Goal: Task Accomplishment & Management: Use online tool/utility

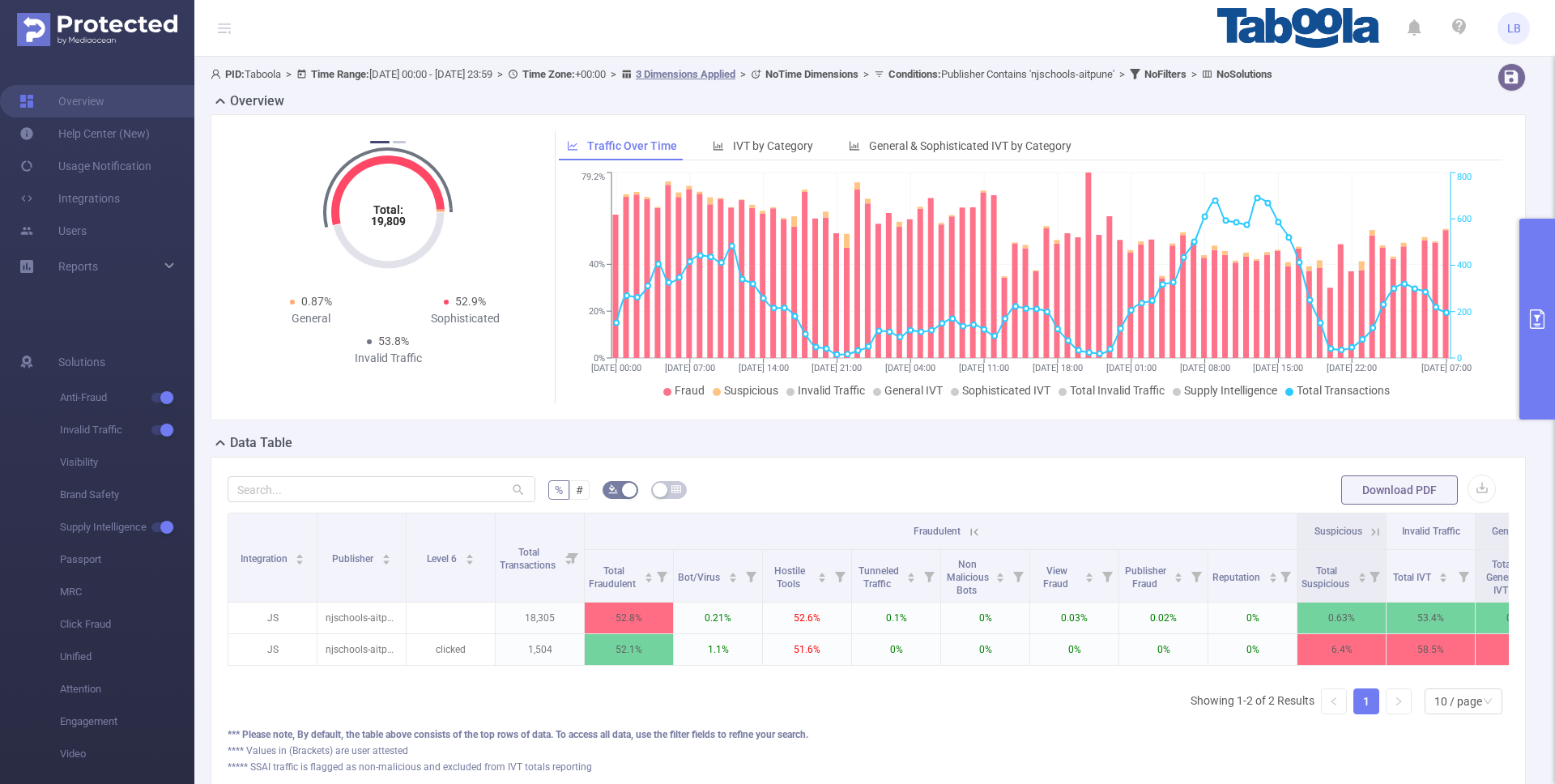
scroll to position [0, 3]
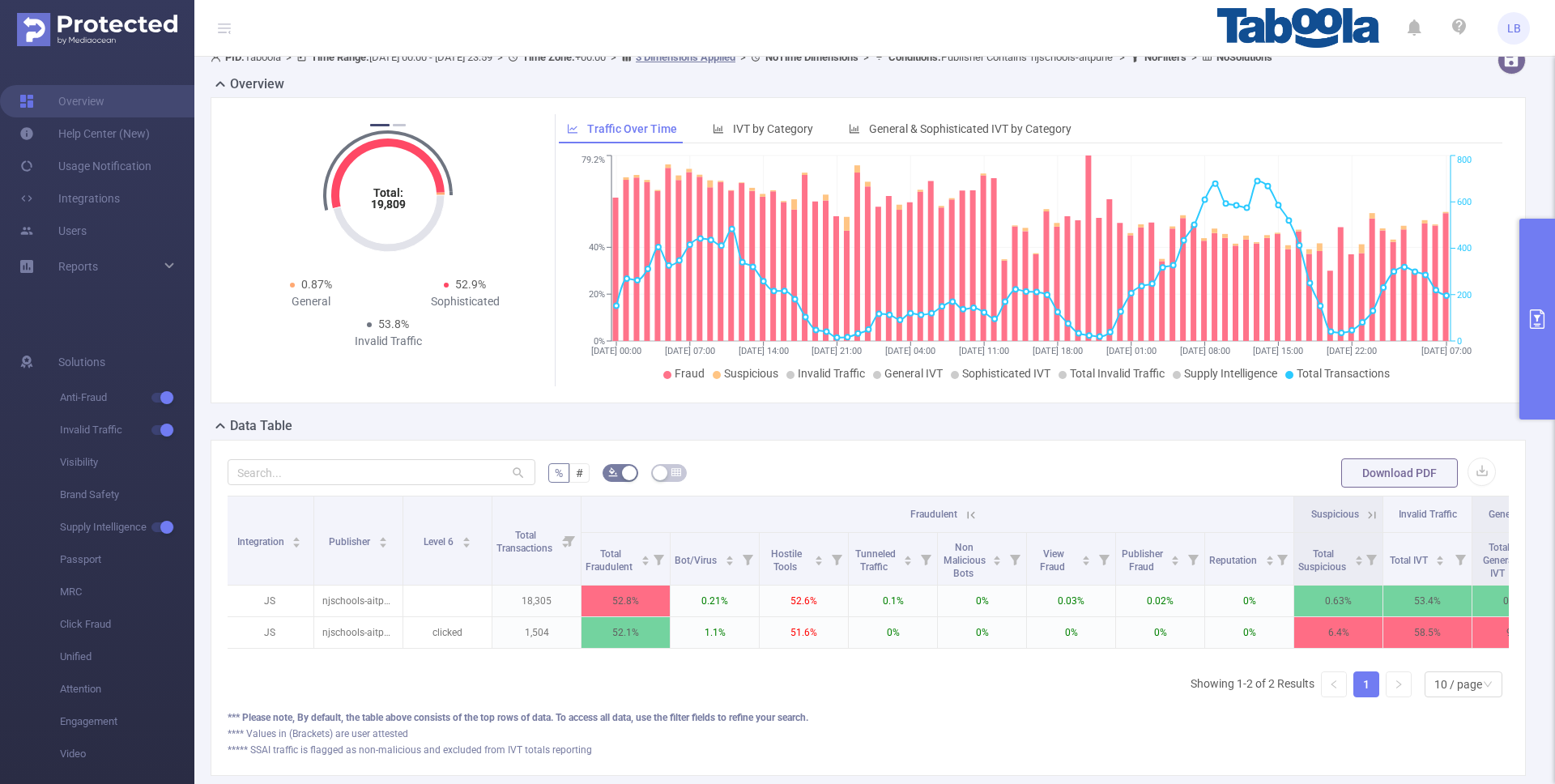
click at [1518, 333] on div "Total: 19,809 Total: 19,809 52.7% Fraudulent 1.1% Suspicious 53.8% Invalid Traf…" at bounding box center [868, 250] width 1315 height 306
click at [1522, 329] on button "primary" at bounding box center [1538, 319] width 36 height 201
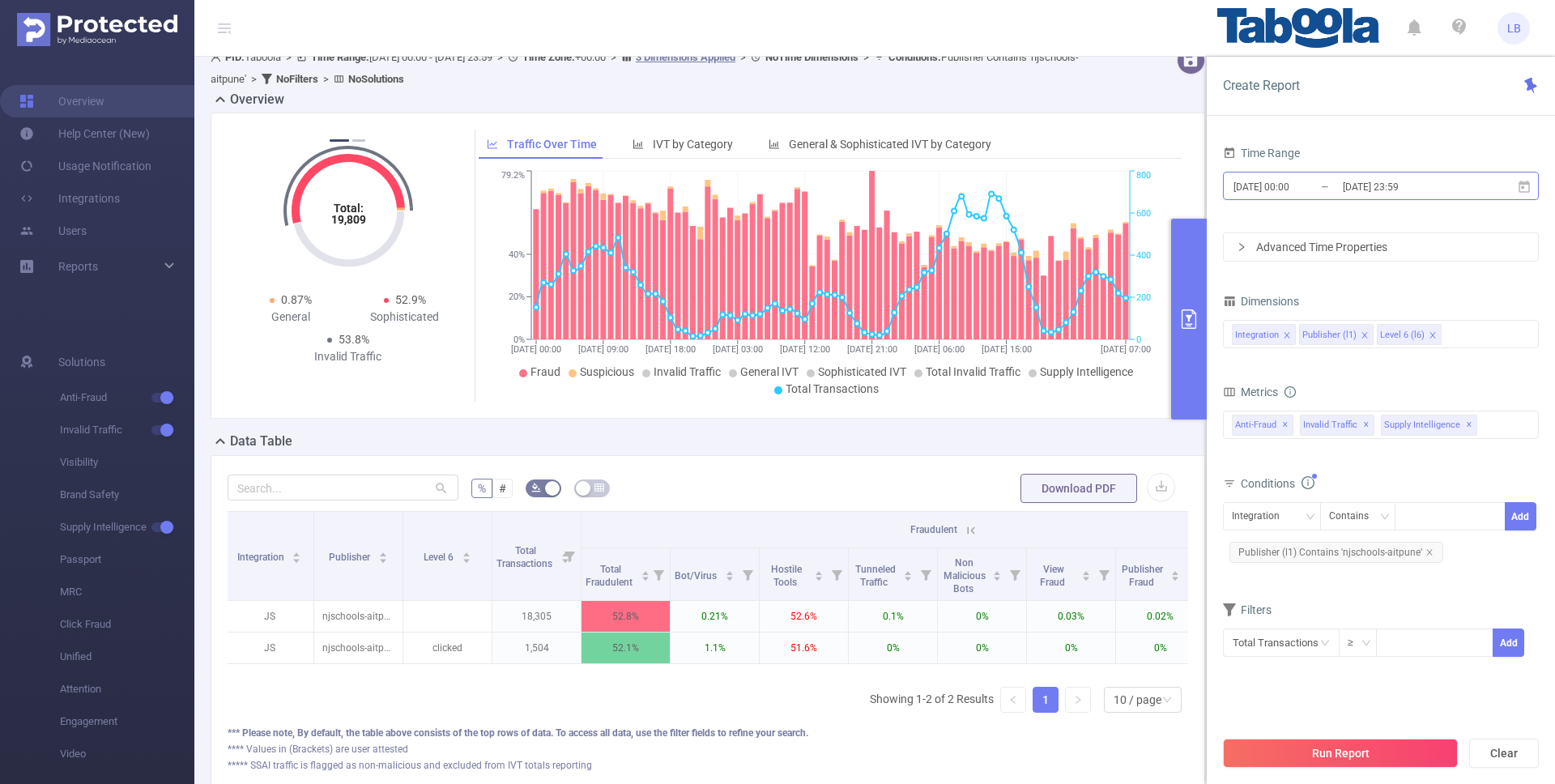
click at [1304, 179] on input "2025-09-04 00:00" at bounding box center [1297, 186] width 131 height 22
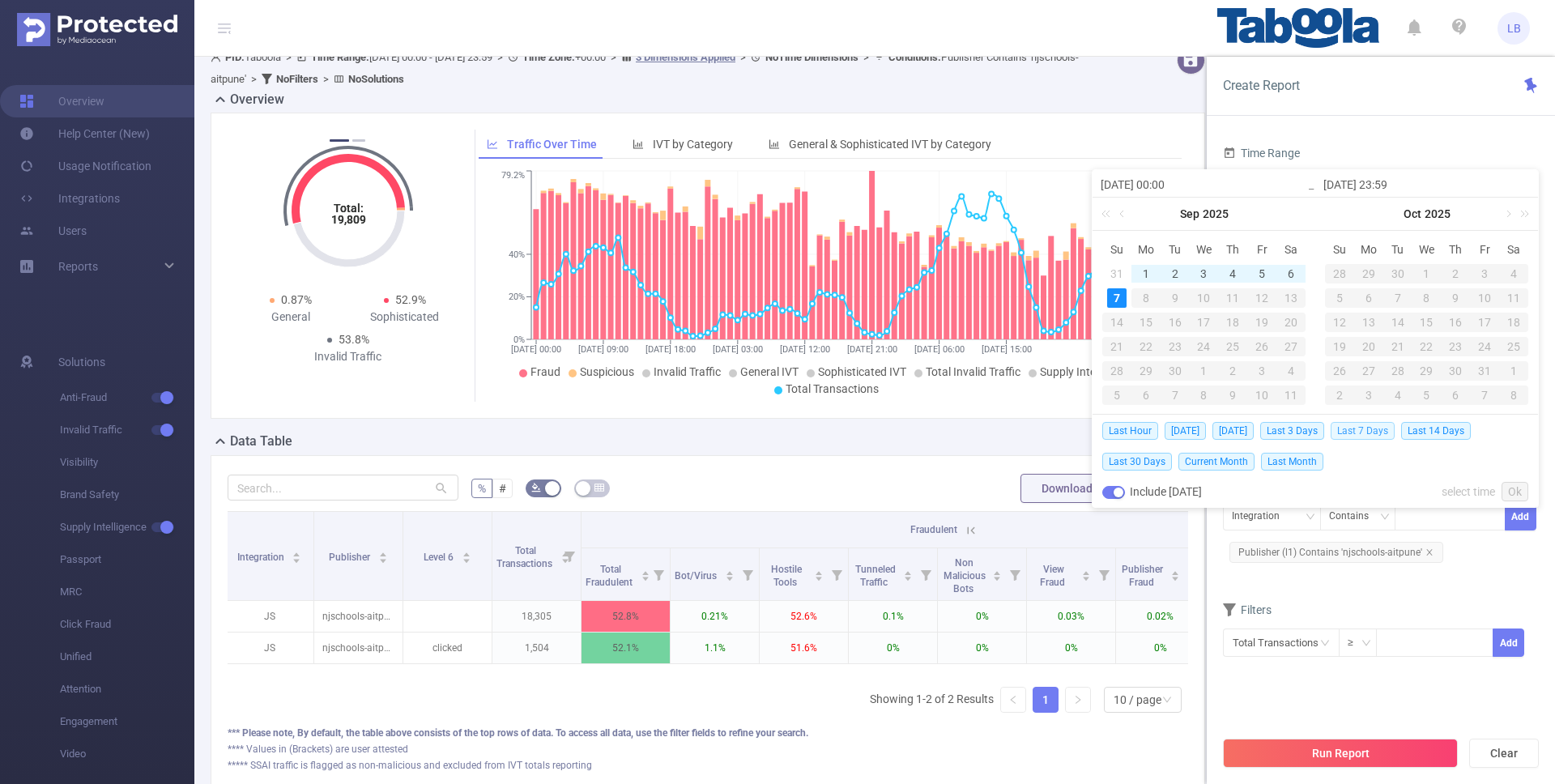
click at [1371, 430] on span "Last 7 Days" at bounding box center [1363, 430] width 64 height 18
type input "[DATE] 00:00"
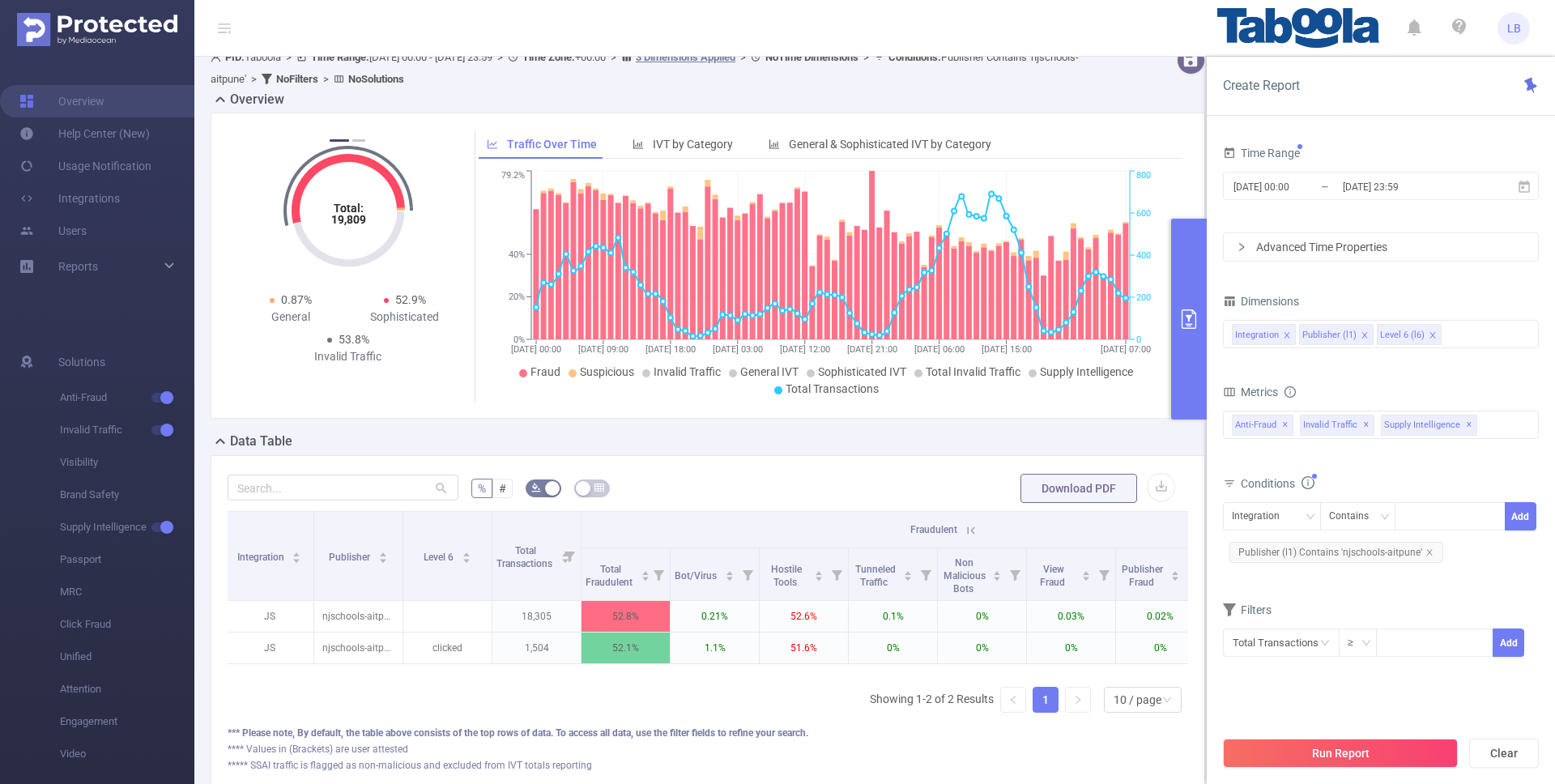
click at [1370, 750] on button "Run Report" at bounding box center [1341, 753] width 235 height 29
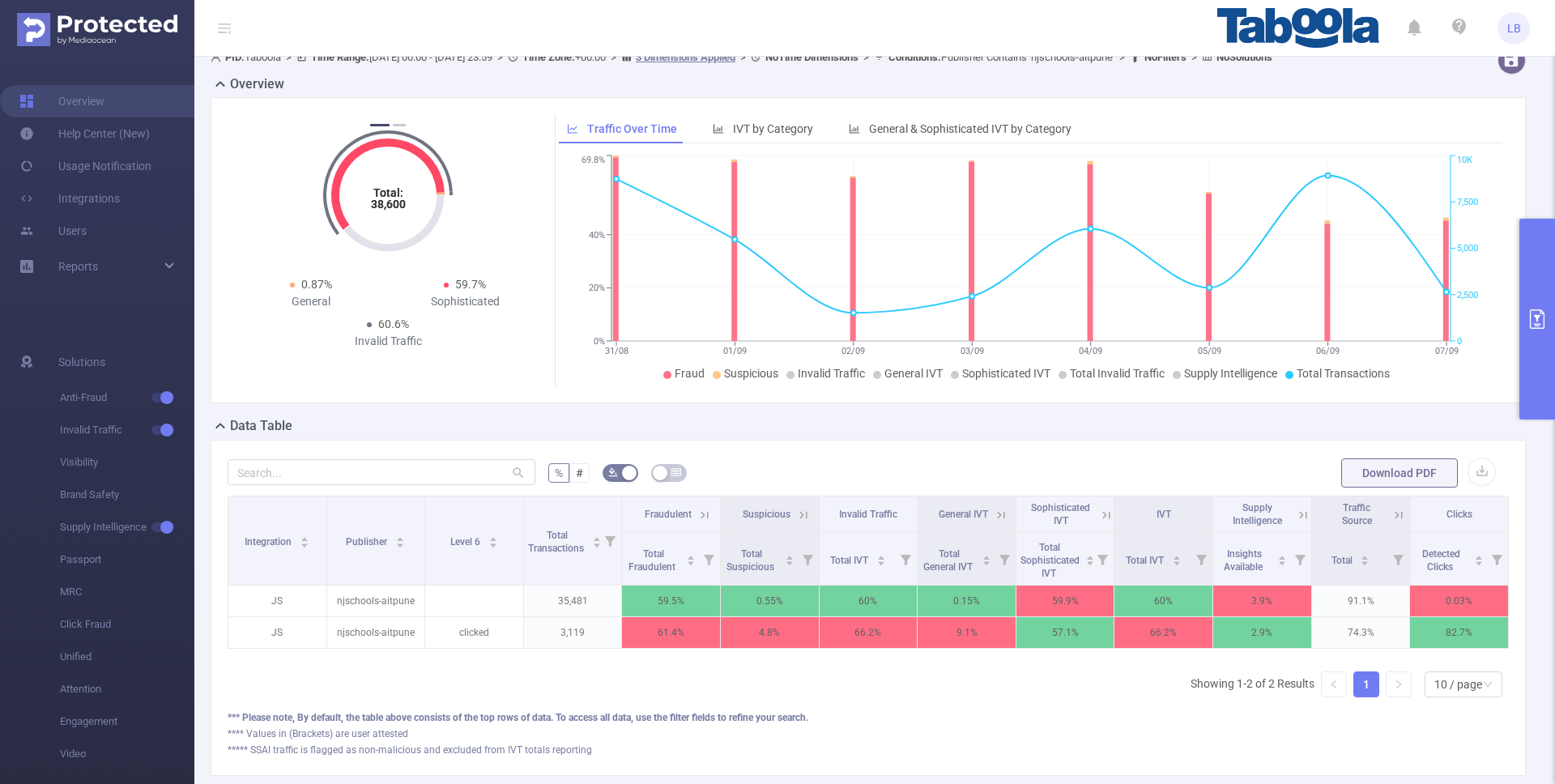
drag, startPoint x: 1539, startPoint y: 337, endPoint x: 1542, endPoint y: 349, distance: 12.4
click at [1539, 337] on button "primary" at bounding box center [1538, 319] width 36 height 201
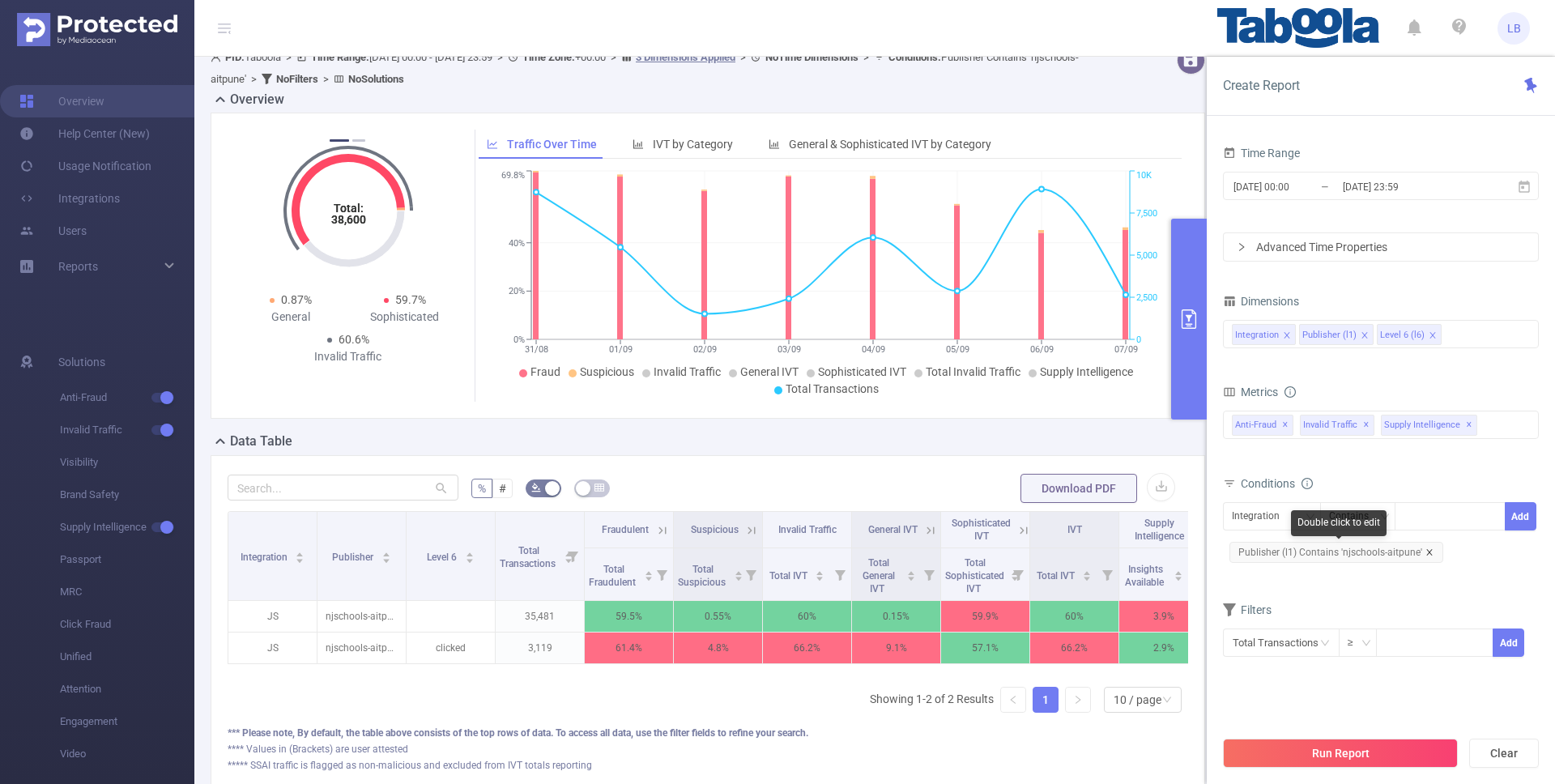
click at [1426, 555] on icon "icon: close" at bounding box center [1430, 552] width 9 height 9
drag, startPoint x: 1282, startPoint y: 517, endPoint x: 1286, endPoint y: 544, distance: 27.3
click at [1282, 517] on div "Integration" at bounding box center [1261, 517] width 59 height 27
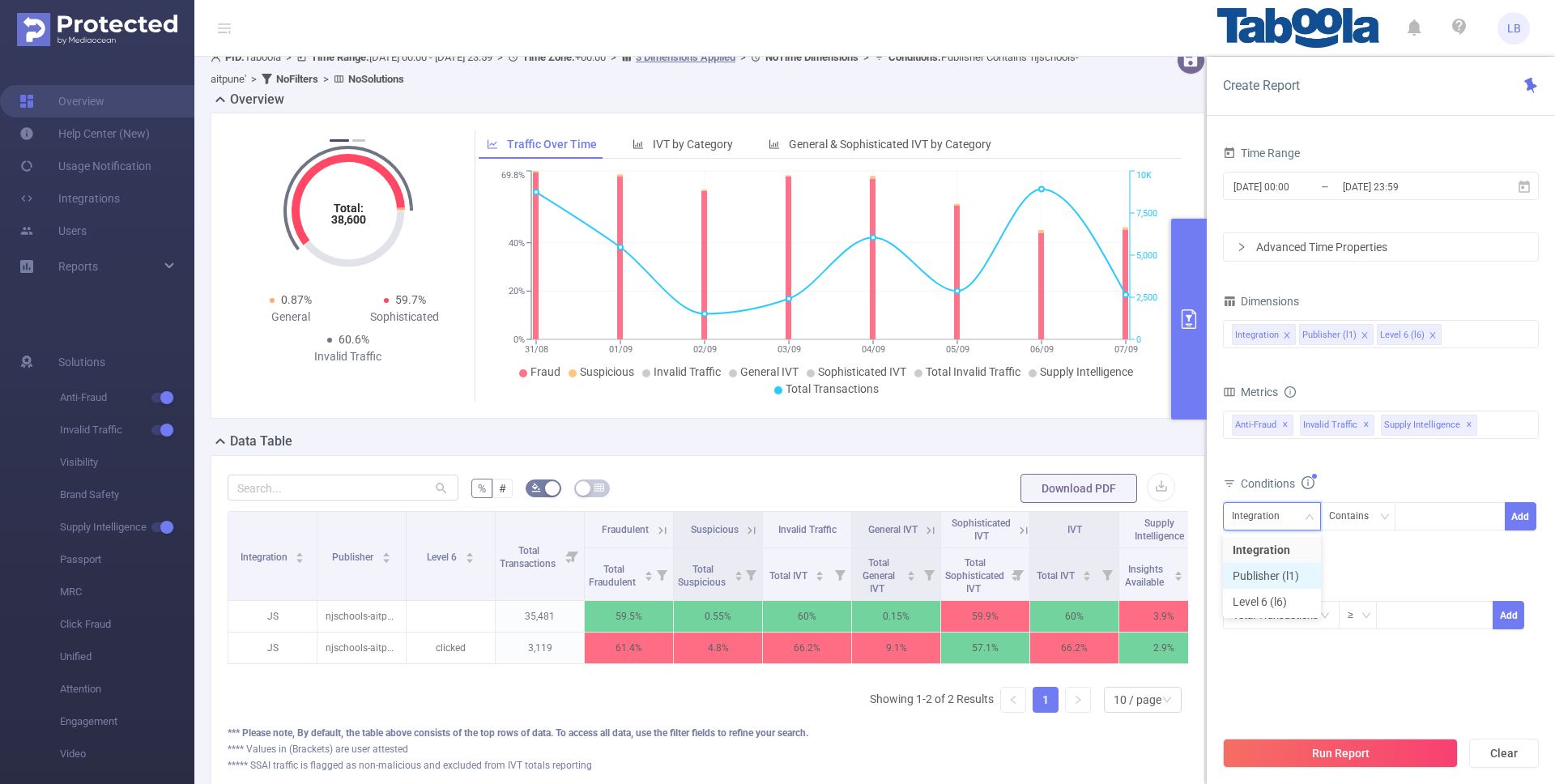
click at [1278, 575] on li "Publisher (l1)" at bounding box center [1271, 575] width 98 height 26
click at [1436, 517] on div at bounding box center [1451, 517] width 93 height 27
paste input "njschool-gbuonline"
type input "njschool-gbuonline"
click at [1517, 517] on button "Add" at bounding box center [1520, 517] width 31 height 28
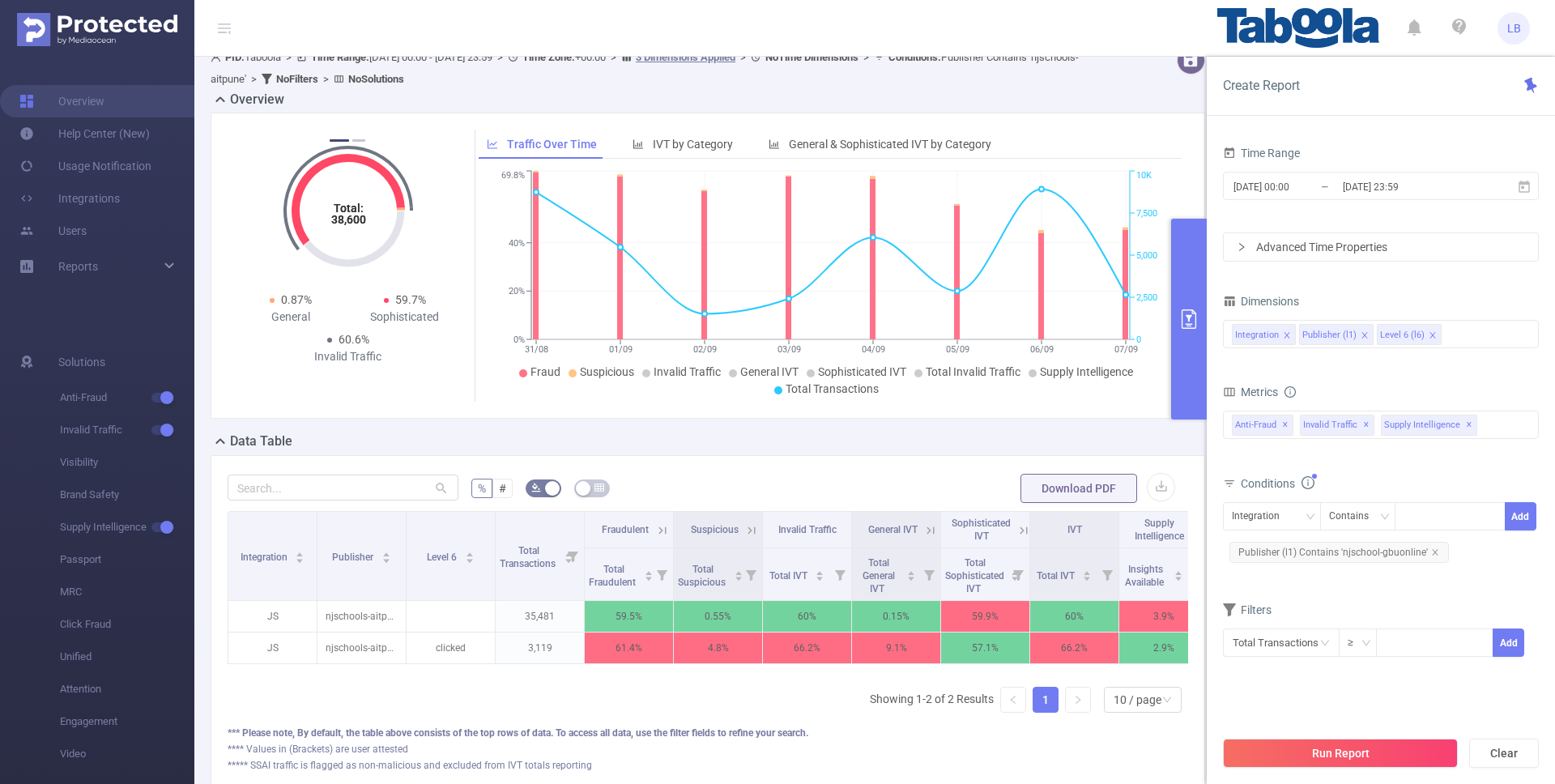
click at [1376, 751] on button "Run Report" at bounding box center [1341, 753] width 235 height 29
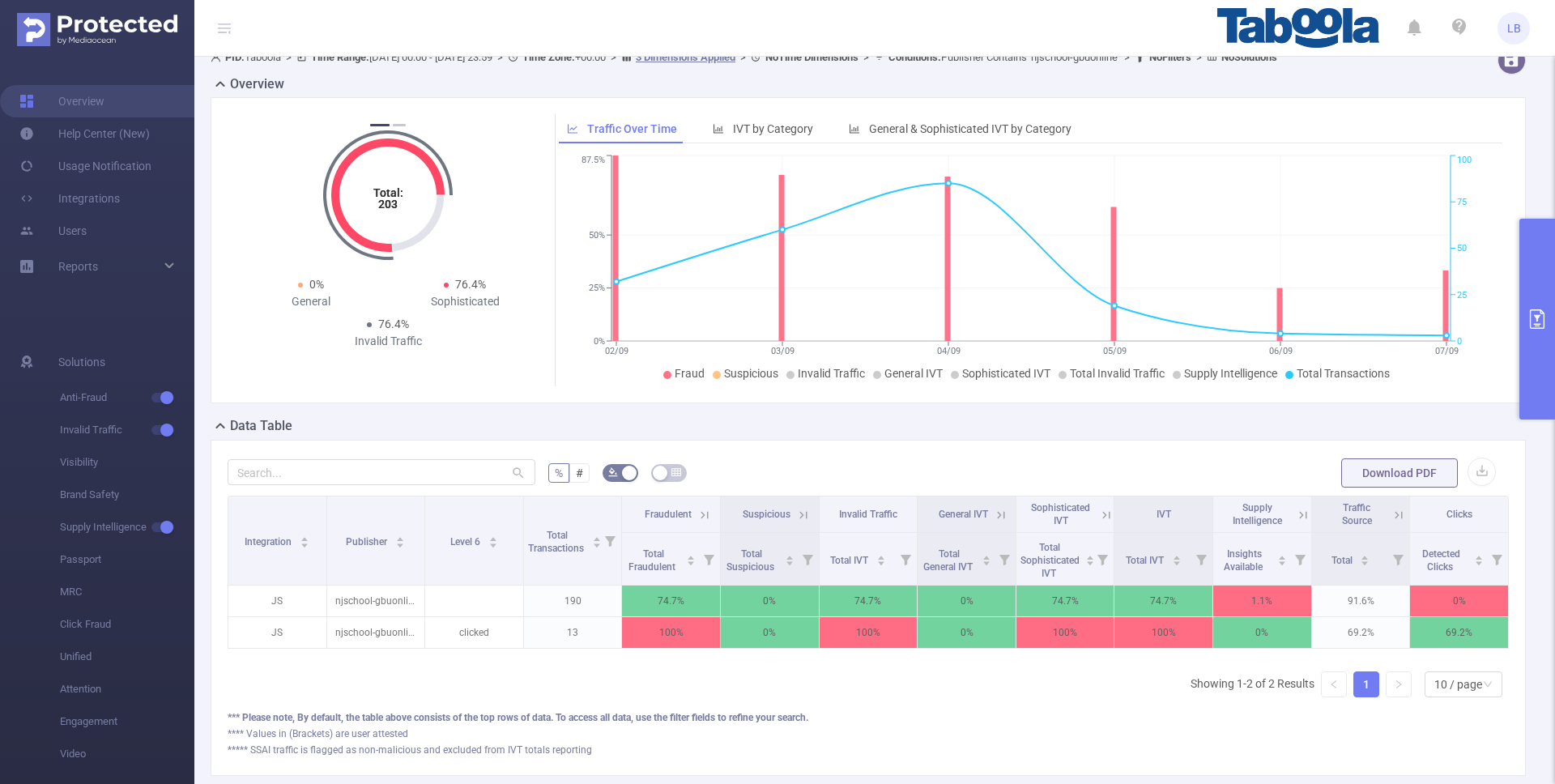
click at [1528, 326] on icon "primary" at bounding box center [1537, 319] width 20 height 20
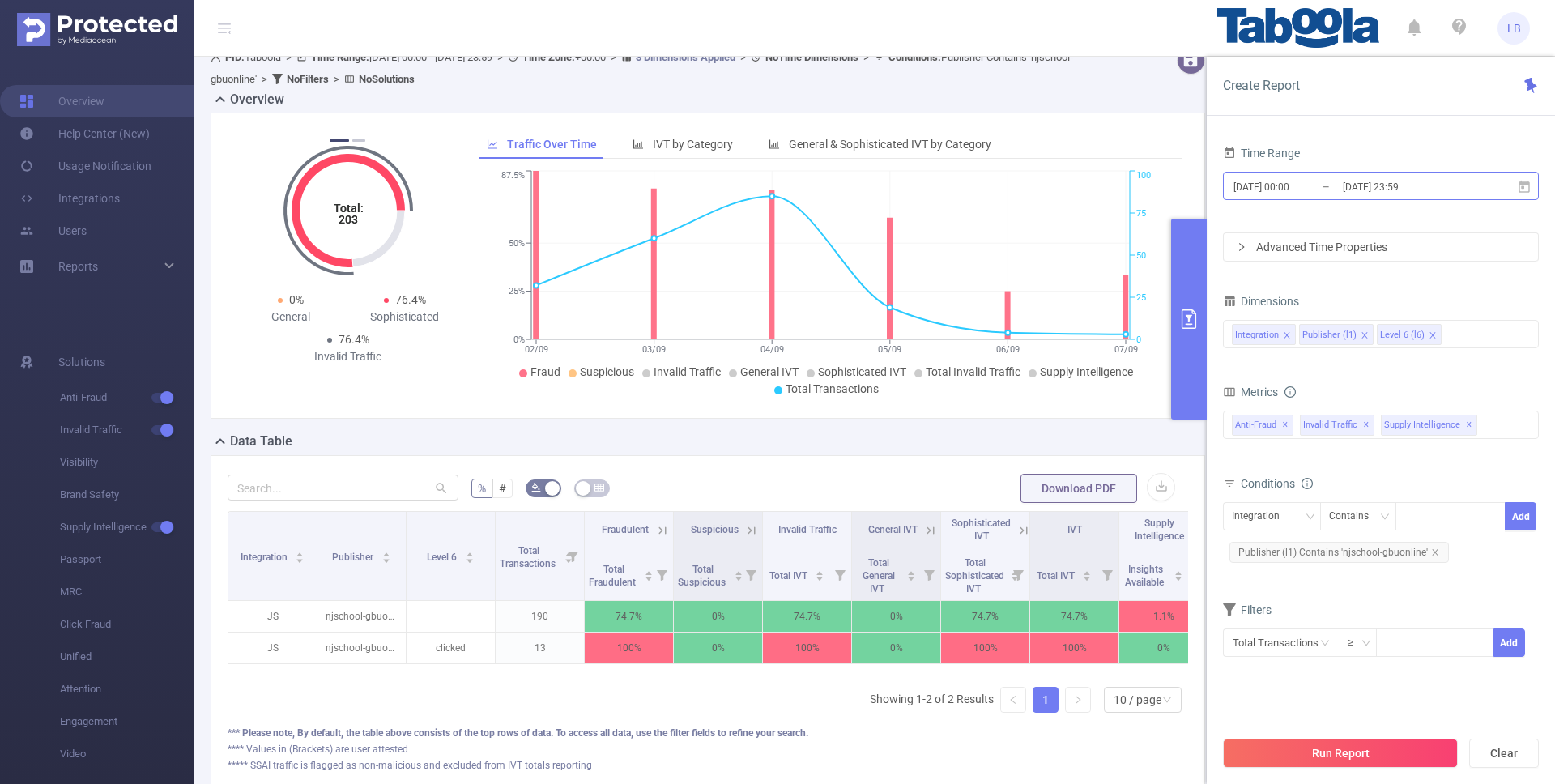
click at [1355, 194] on input "[DATE] 23:59" at bounding box center [1407, 186] width 131 height 22
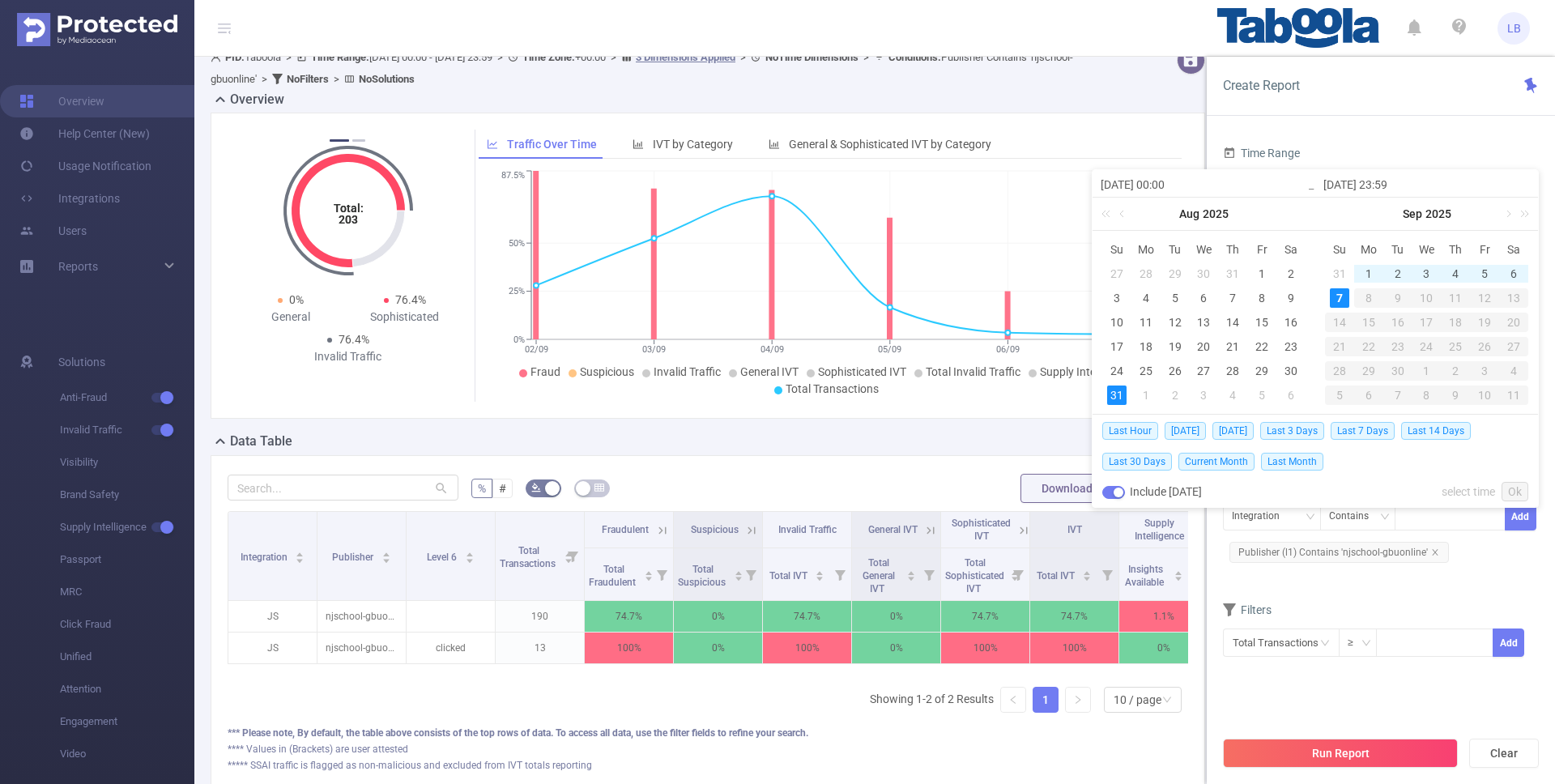
click at [1120, 392] on div "31" at bounding box center [1117, 395] width 20 height 20
click at [1514, 269] on div "6" at bounding box center [1513, 274] width 20 height 20
type input "2025-09-06 23:59"
click at [1378, 752] on button "Run Report" at bounding box center [1341, 753] width 235 height 29
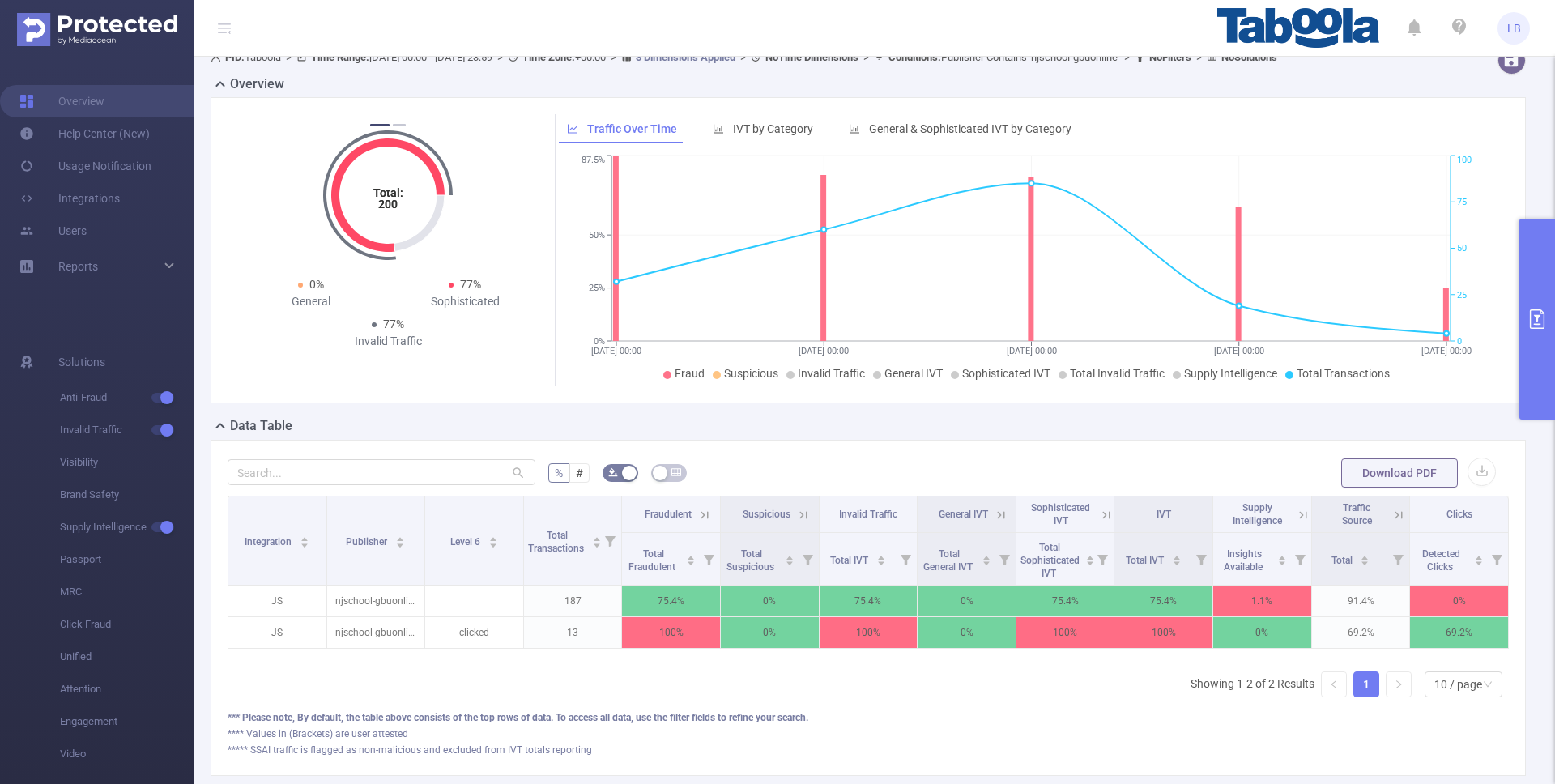
click at [1527, 288] on button "primary" at bounding box center [1538, 319] width 36 height 201
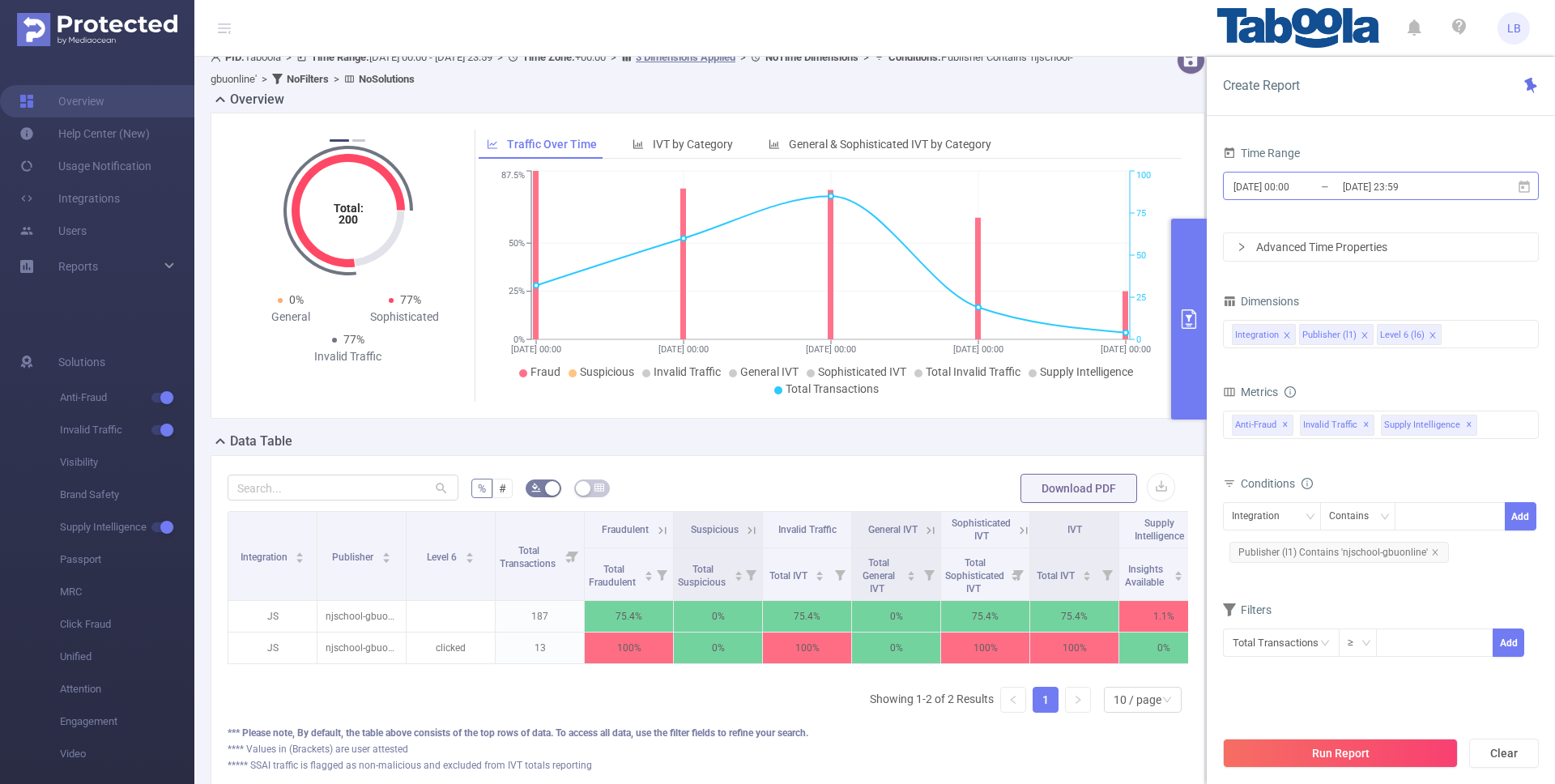
click at [1387, 187] on input "2025-09-06 23:59" at bounding box center [1407, 186] width 131 height 22
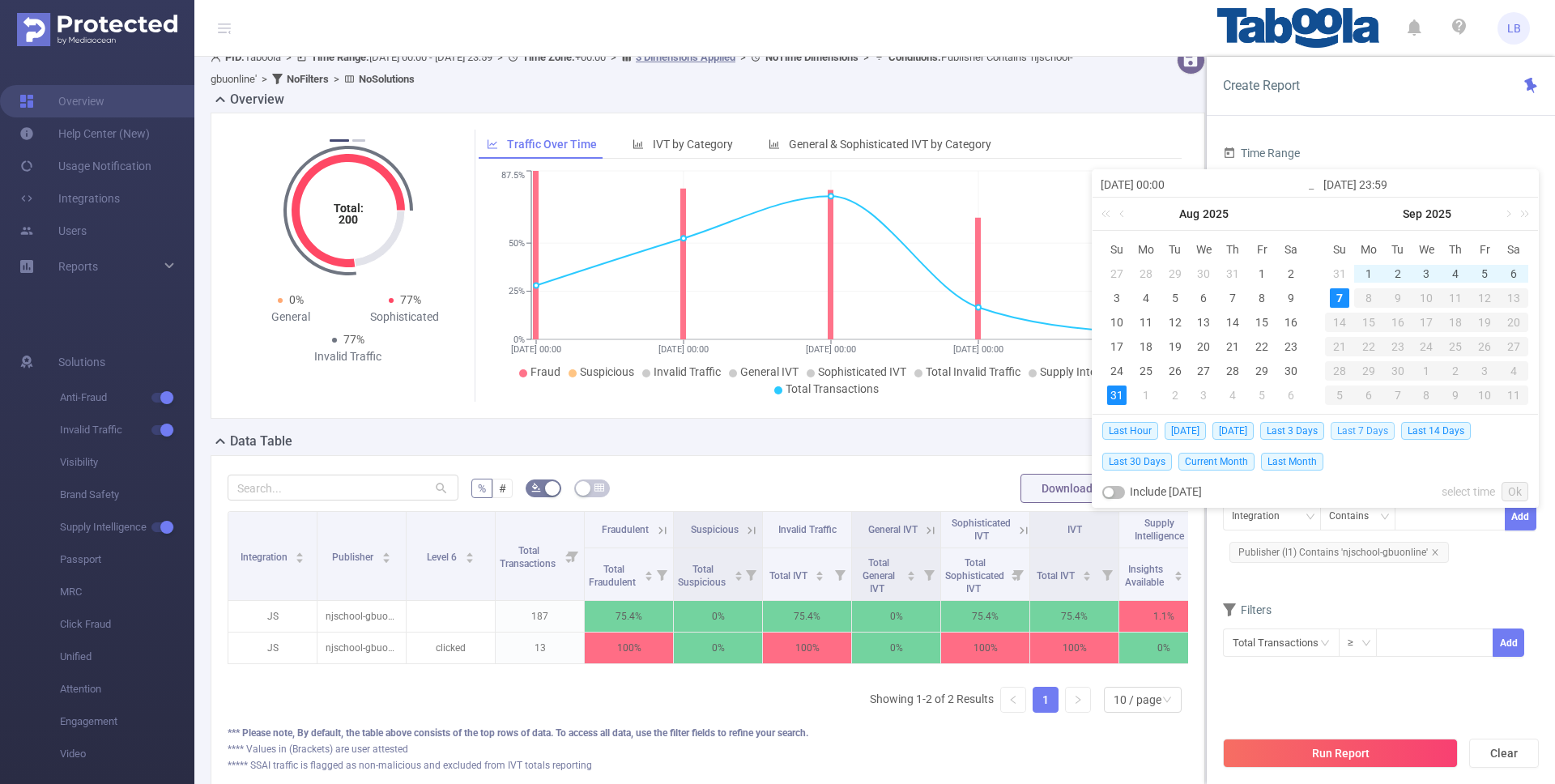
click at [1390, 431] on span "Last 7 Days" at bounding box center [1363, 430] width 64 height 18
type input "[DATE] 23:59"
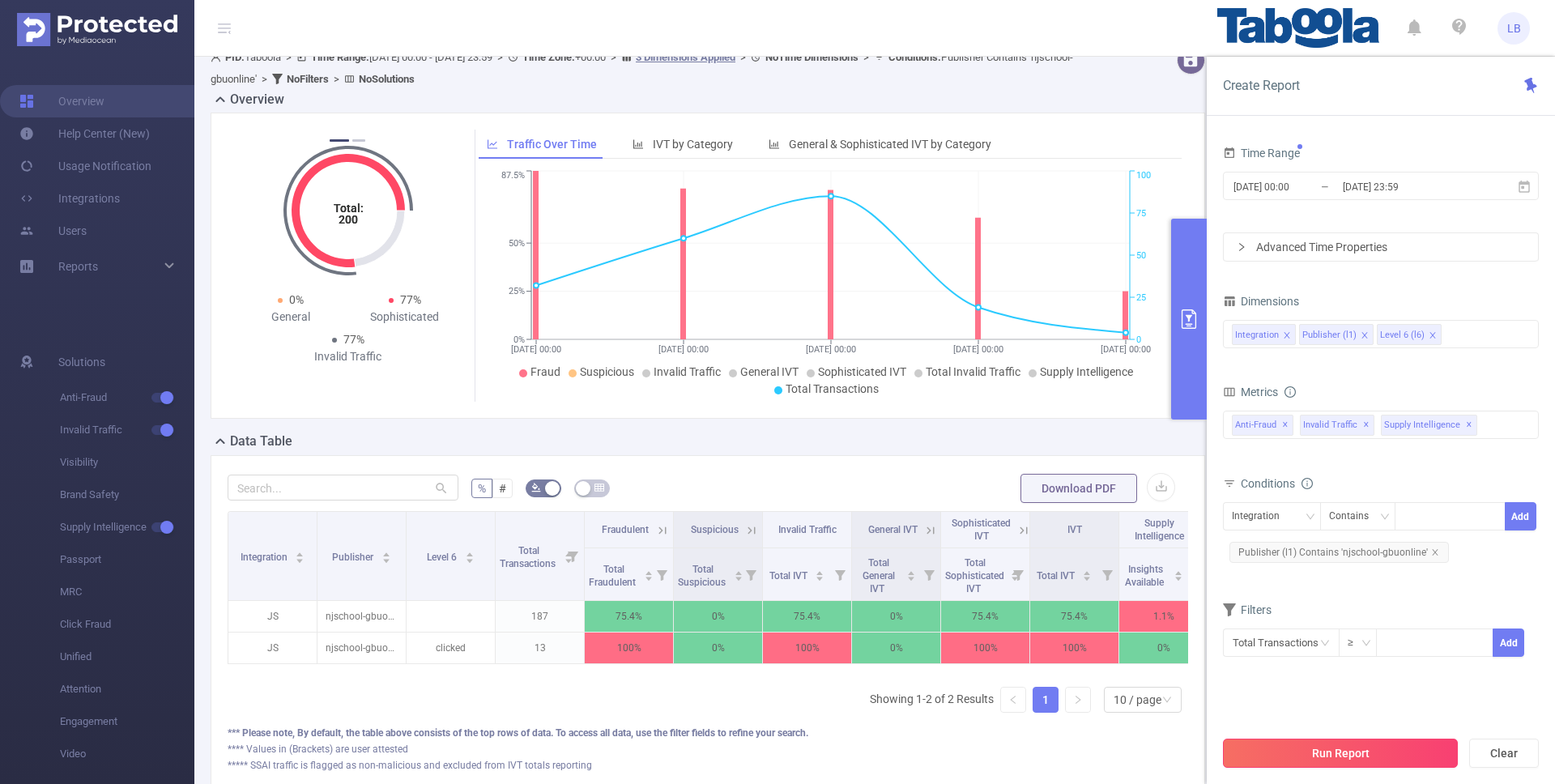
click at [1363, 757] on button "Run Report" at bounding box center [1341, 753] width 235 height 29
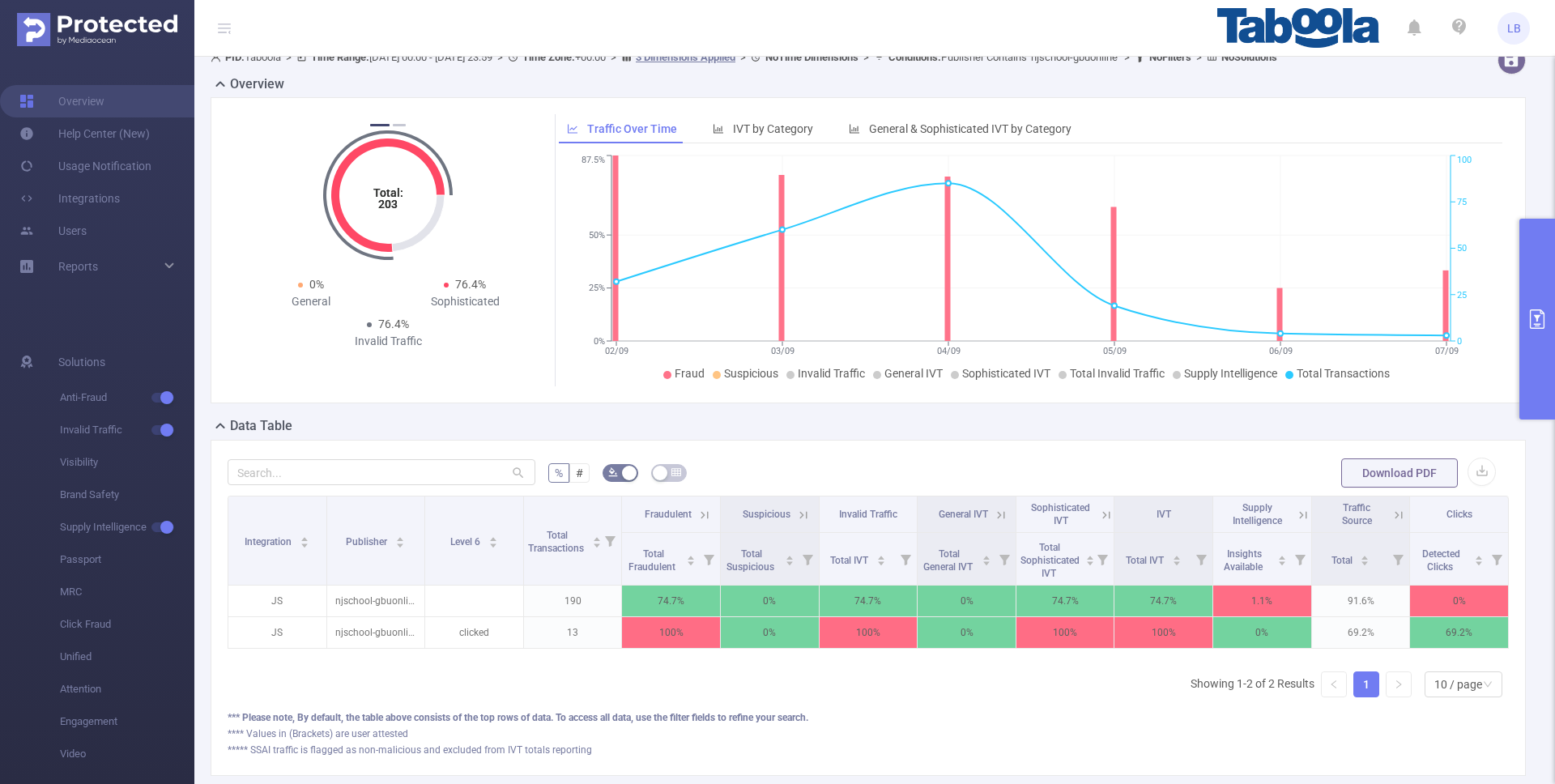
drag, startPoint x: 1533, startPoint y: 308, endPoint x: 1554, endPoint y: 344, distance: 41.7
click at [1533, 309] on icon "primary" at bounding box center [1537, 319] width 20 height 20
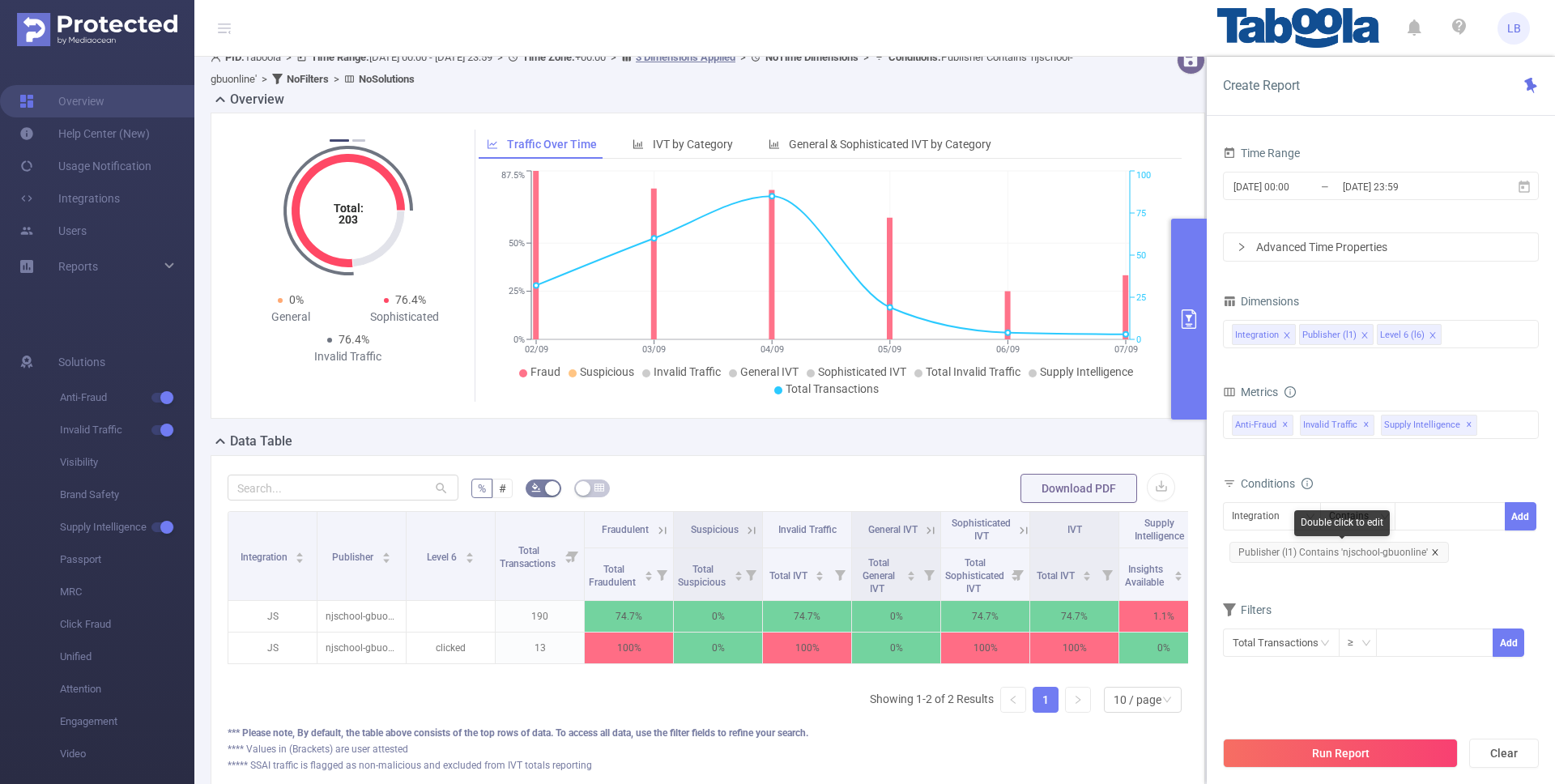
click at [1432, 549] on icon "icon: close" at bounding box center [1435, 552] width 6 height 6
click at [1256, 524] on div "Integration" at bounding box center [1261, 517] width 59 height 27
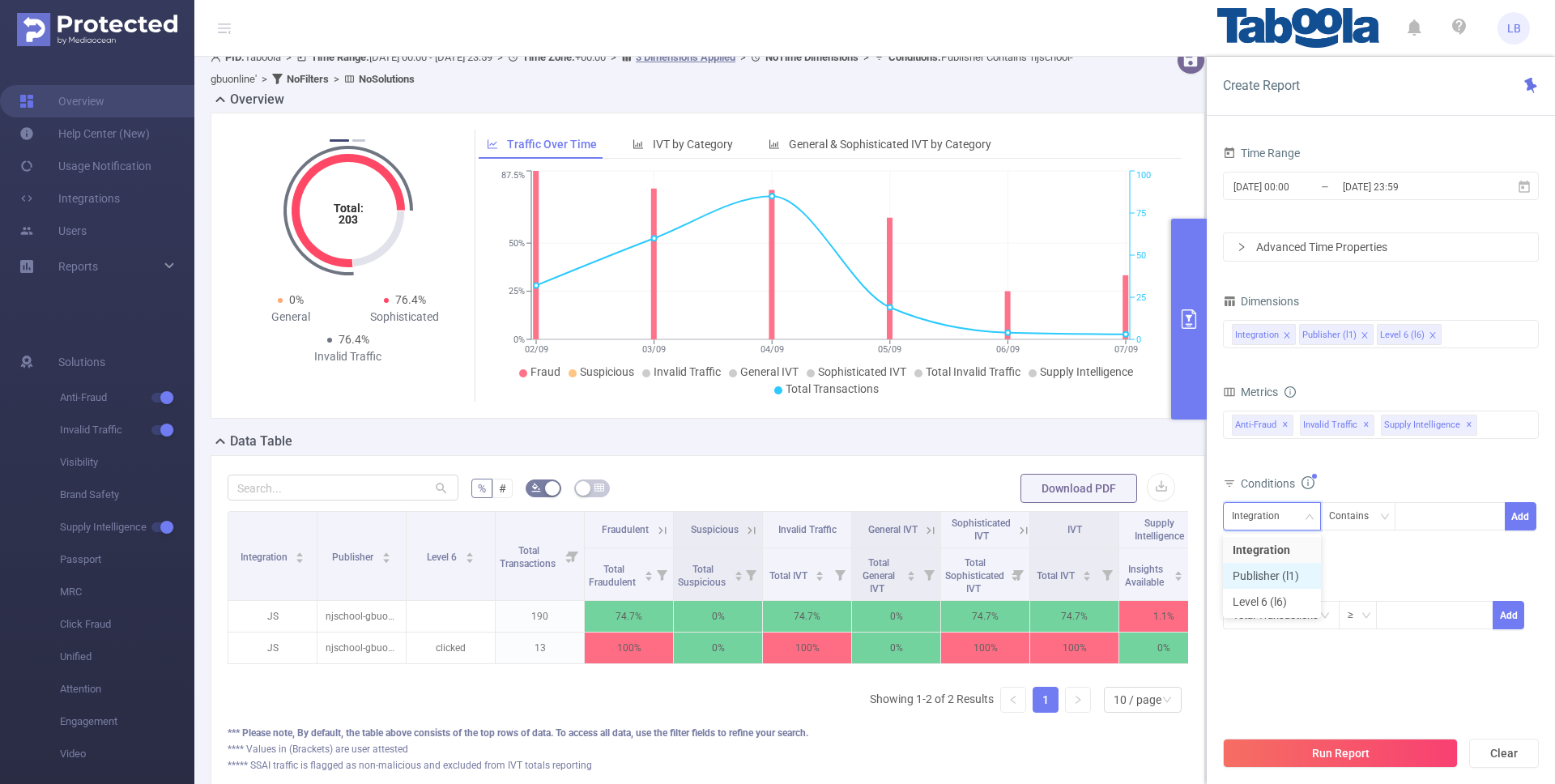
click at [1286, 572] on li "Publisher (l1)" at bounding box center [1271, 575] width 98 height 26
click at [1419, 514] on div at bounding box center [1451, 517] width 93 height 27
paste input "indianiq-kannadaneeds"
type input "indianiq-kannadaneeds"
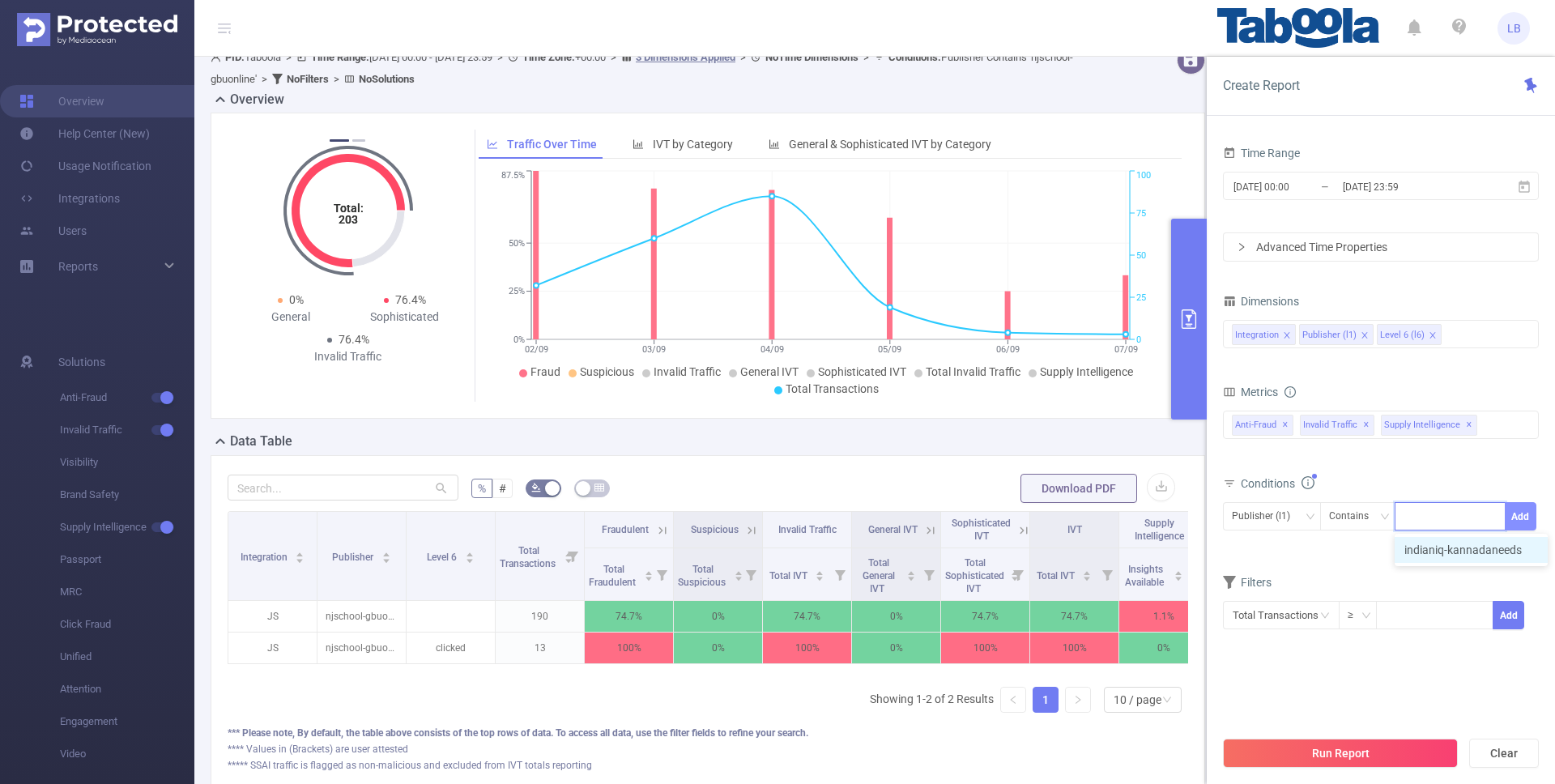
click at [1514, 519] on button "Add" at bounding box center [1520, 517] width 31 height 28
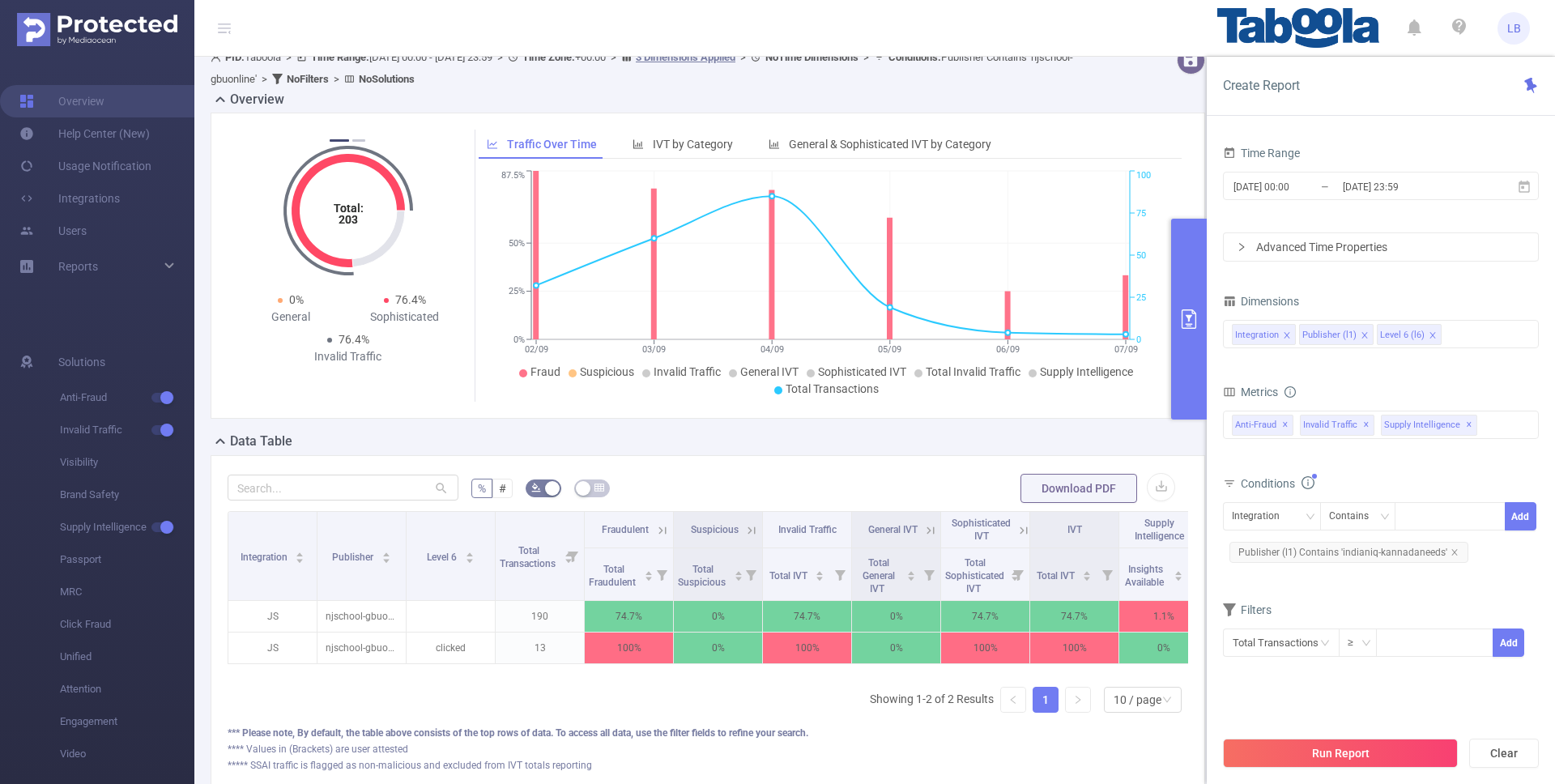
click at [1405, 761] on button "Run Report" at bounding box center [1341, 753] width 235 height 29
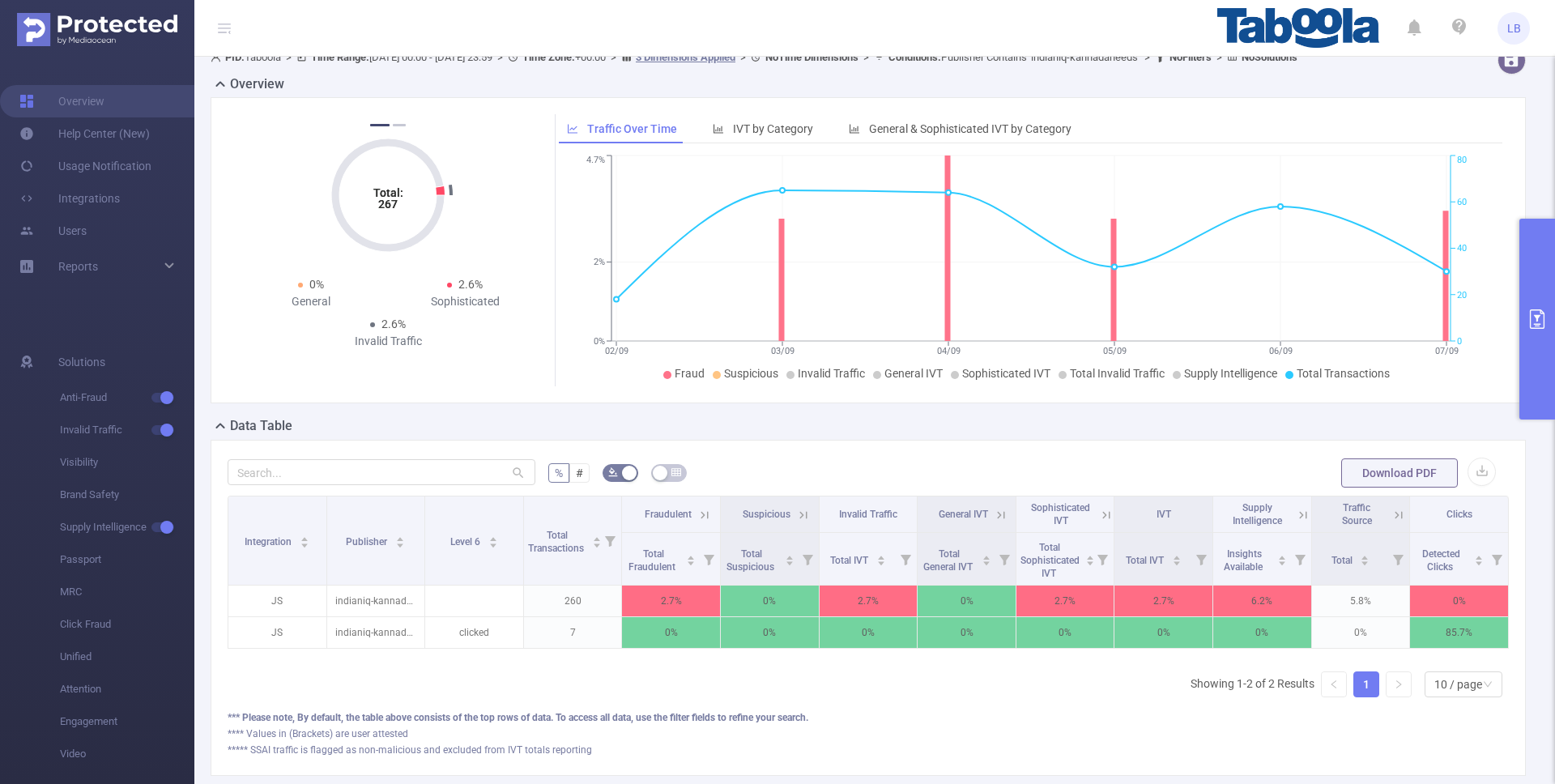
click at [1532, 285] on button "primary" at bounding box center [1538, 319] width 36 height 201
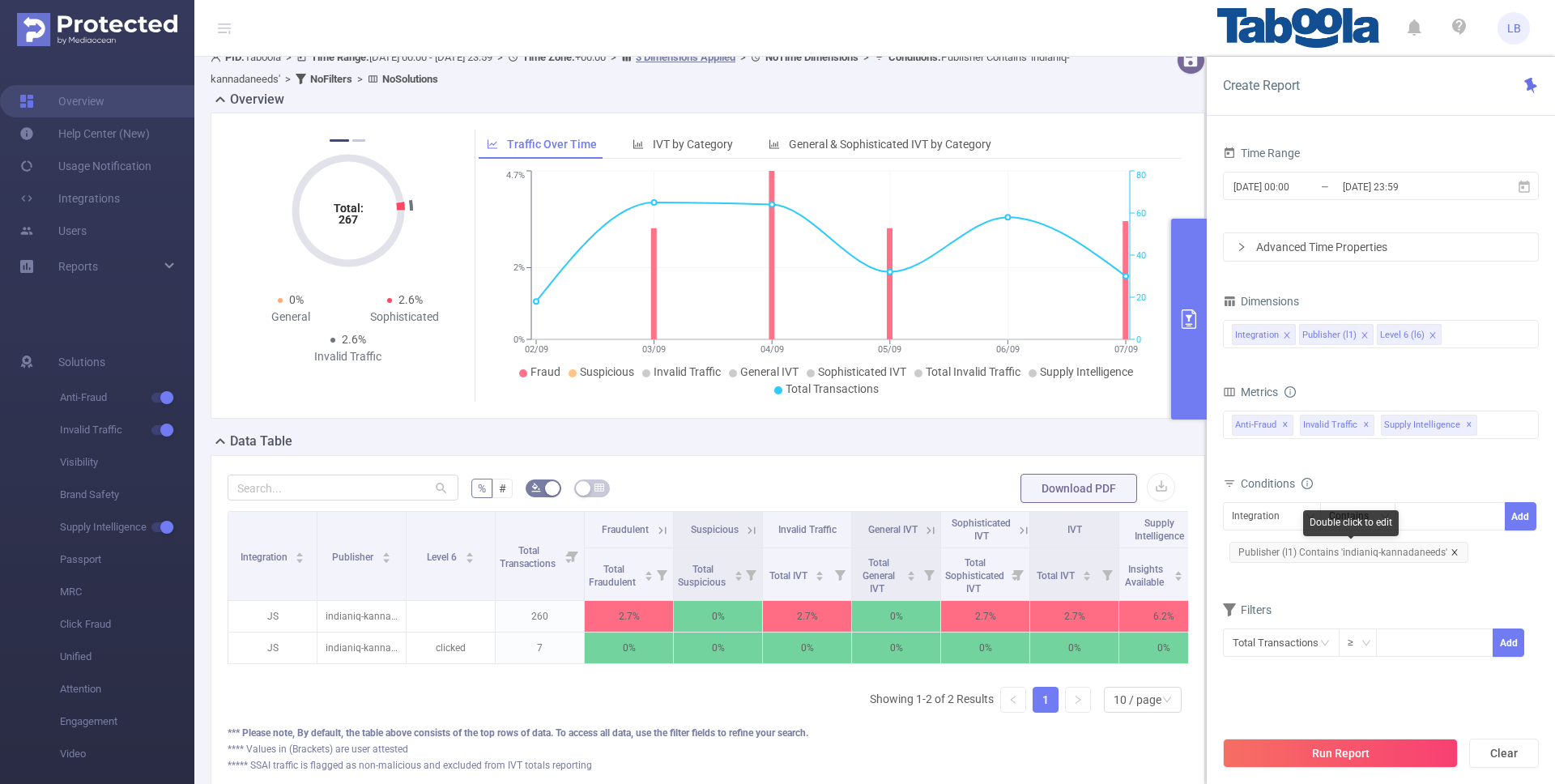
click at [1451, 550] on icon "icon: close" at bounding box center [1454, 552] width 9 height 9
click at [1260, 522] on div "Integration" at bounding box center [1261, 517] width 59 height 27
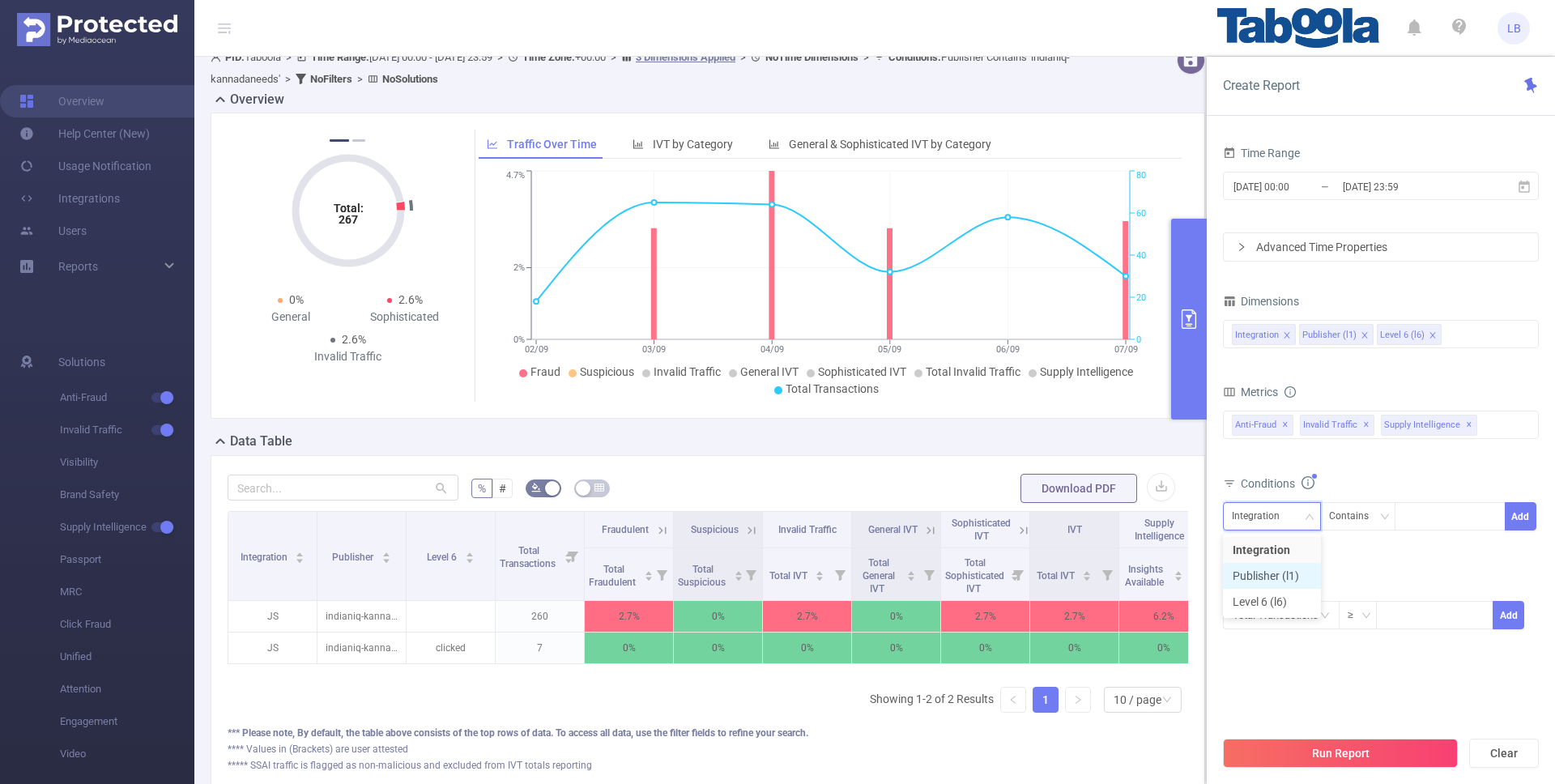
click at [1286, 568] on li "Publisher (l1)" at bounding box center [1271, 575] width 98 height 26
click at [1429, 503] on div at bounding box center [1451, 517] width 93 height 27
paste input "njschool-gbuonline"
type input "njschool-gbuonline"
click at [1519, 515] on button "Add" at bounding box center [1520, 517] width 31 height 28
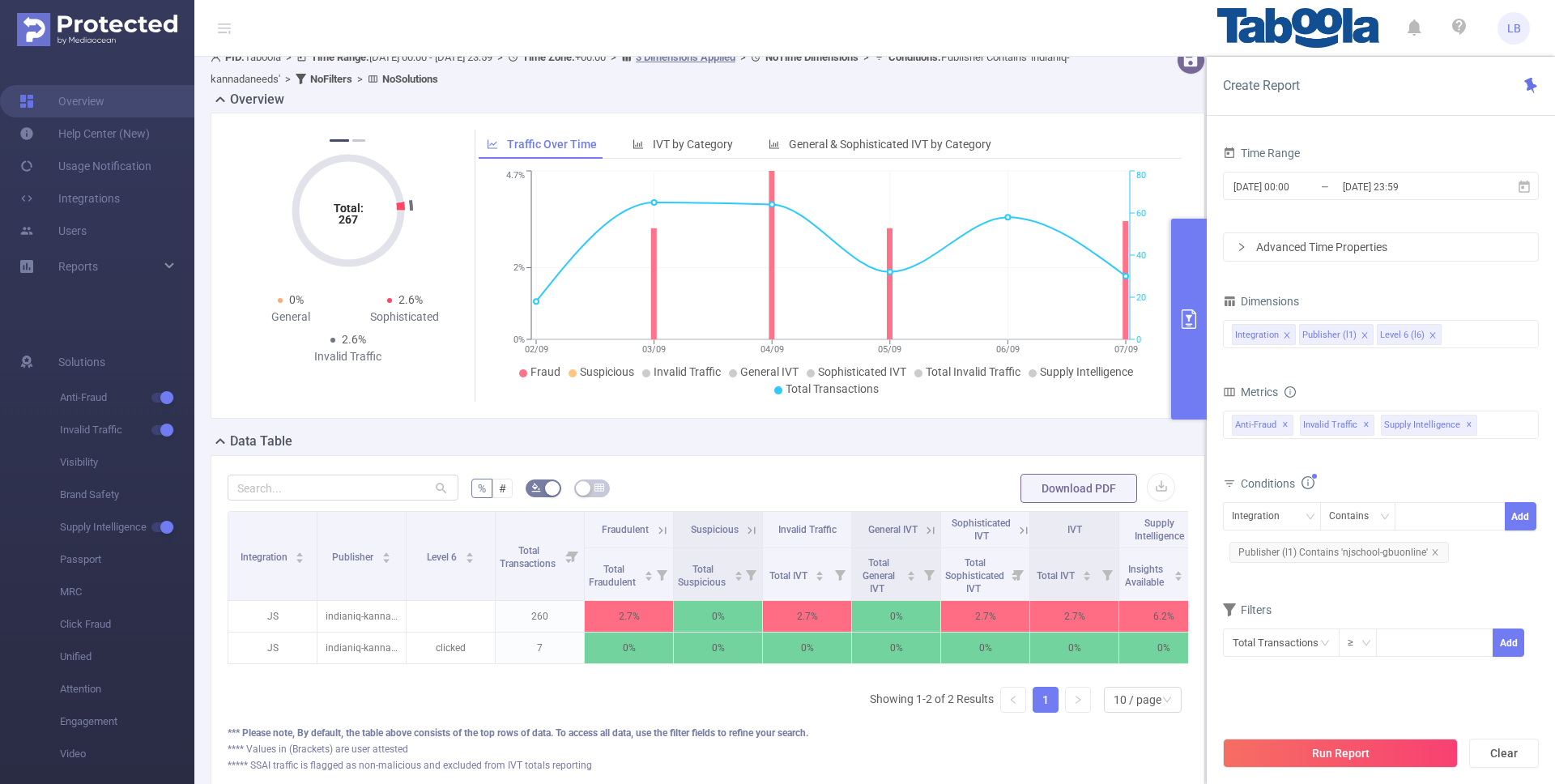
click at [1404, 743] on button "Run Report" at bounding box center [1341, 753] width 235 height 29
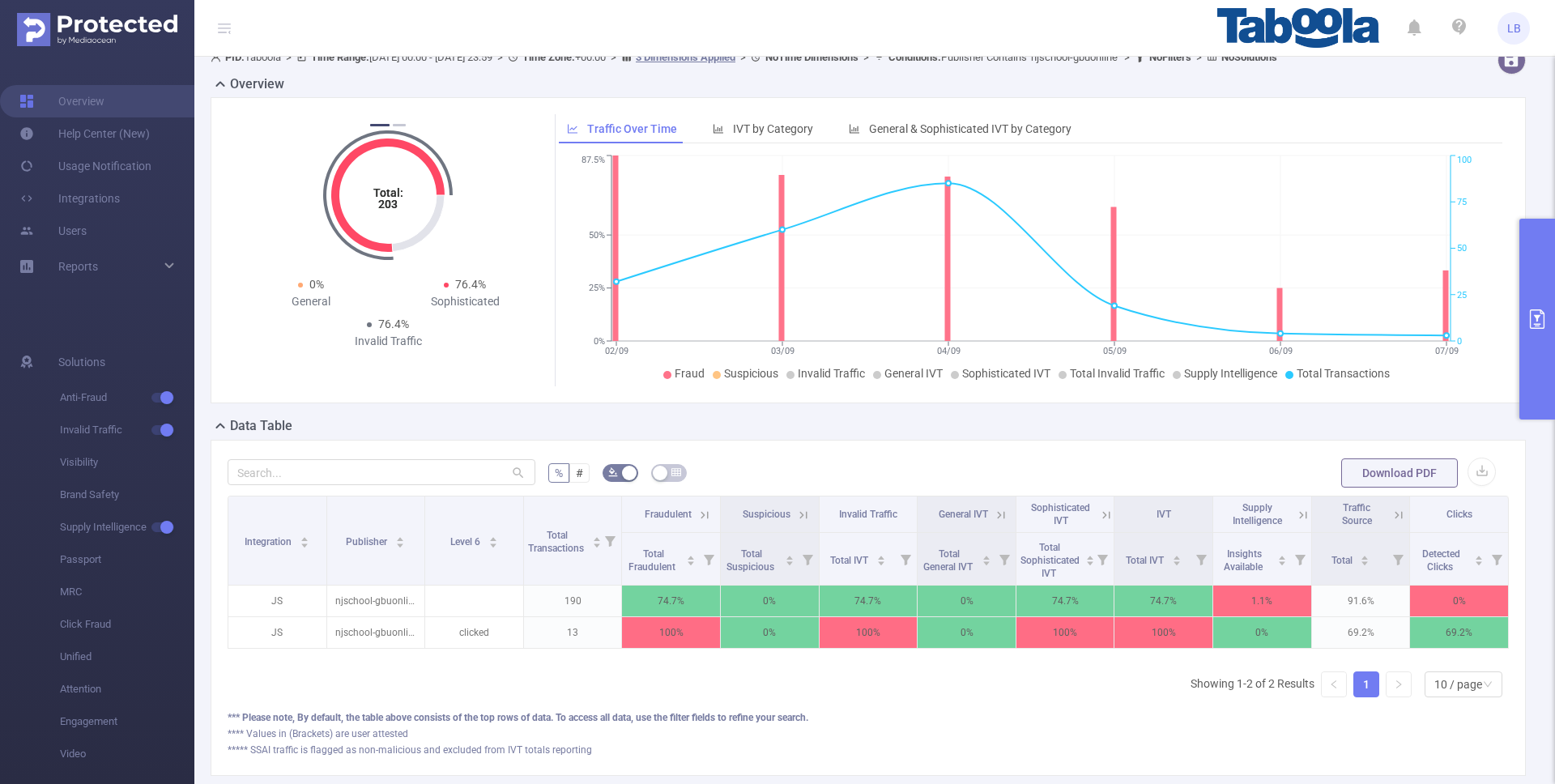
click at [1548, 294] on button "primary" at bounding box center [1538, 319] width 36 height 201
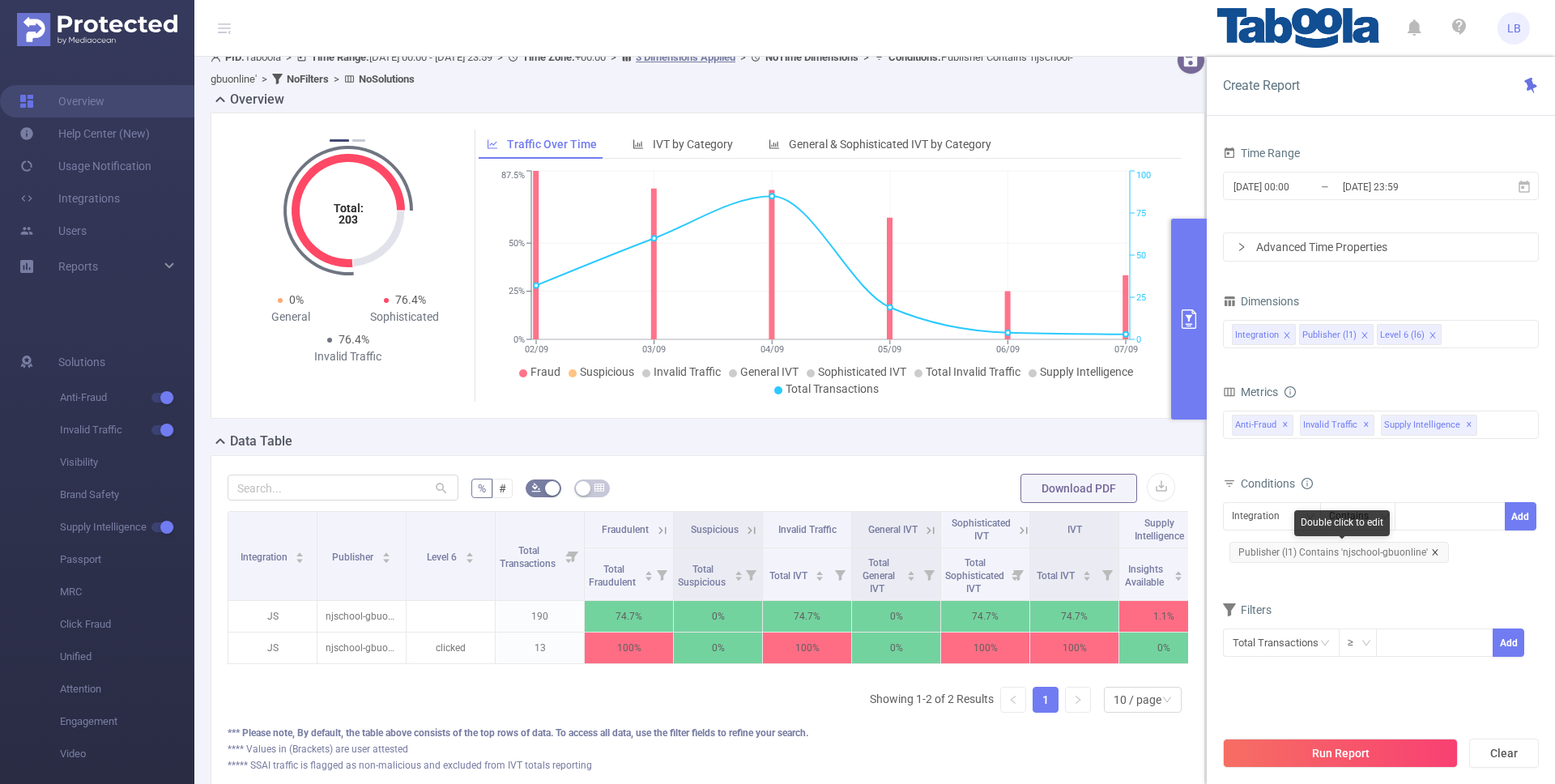
click at [1434, 551] on icon "icon: close" at bounding box center [1436, 552] width 9 height 9
click at [1273, 518] on div "Integration" at bounding box center [1261, 517] width 59 height 27
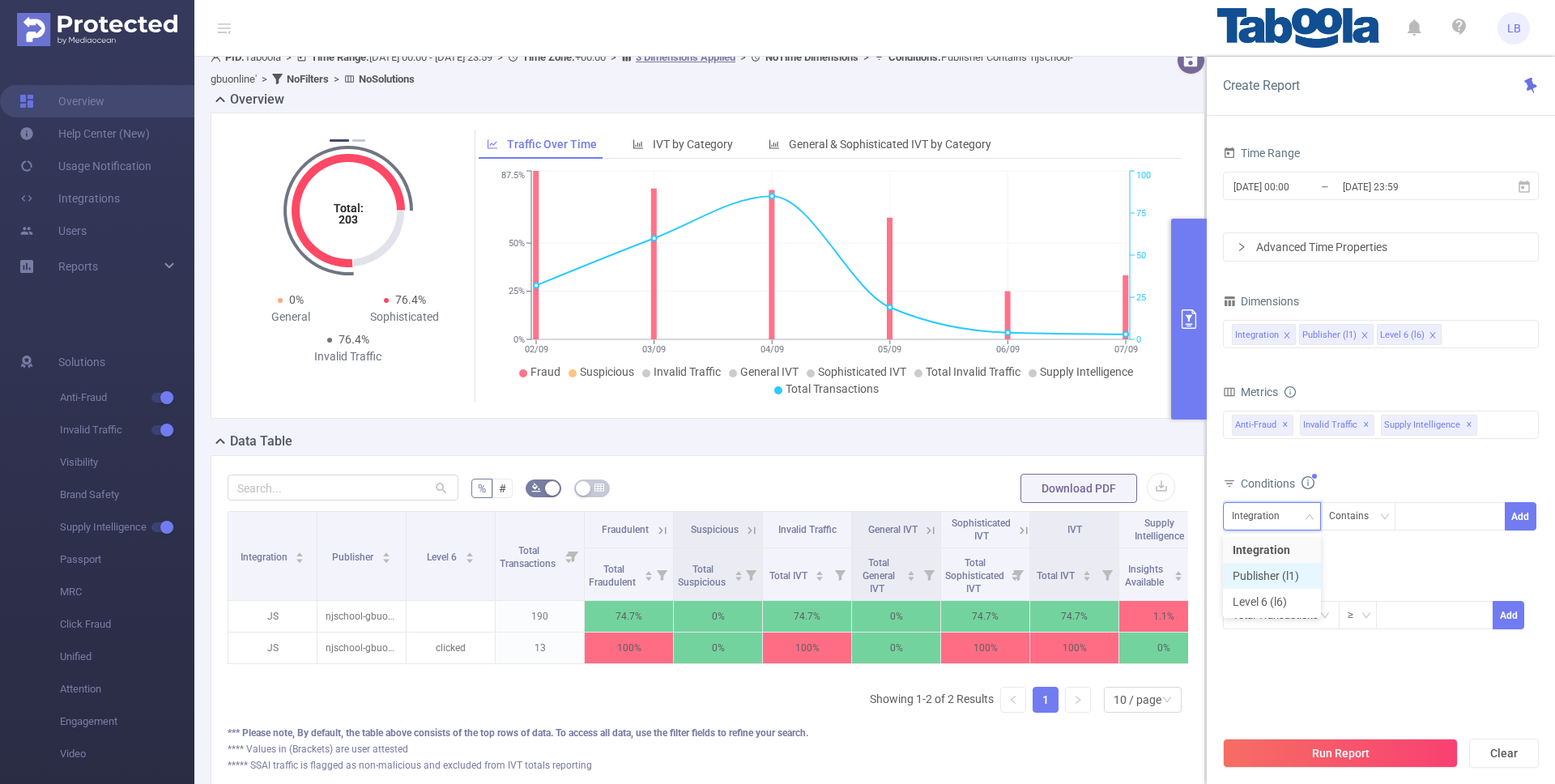
click at [1284, 569] on li "Publisher (l1)" at bounding box center [1271, 575] width 98 height 26
click at [1449, 526] on div at bounding box center [1451, 517] width 93 height 27
paste input "moneymorningus"
type input "moneymorningus"
click at [1515, 520] on button "Add" at bounding box center [1520, 517] width 31 height 28
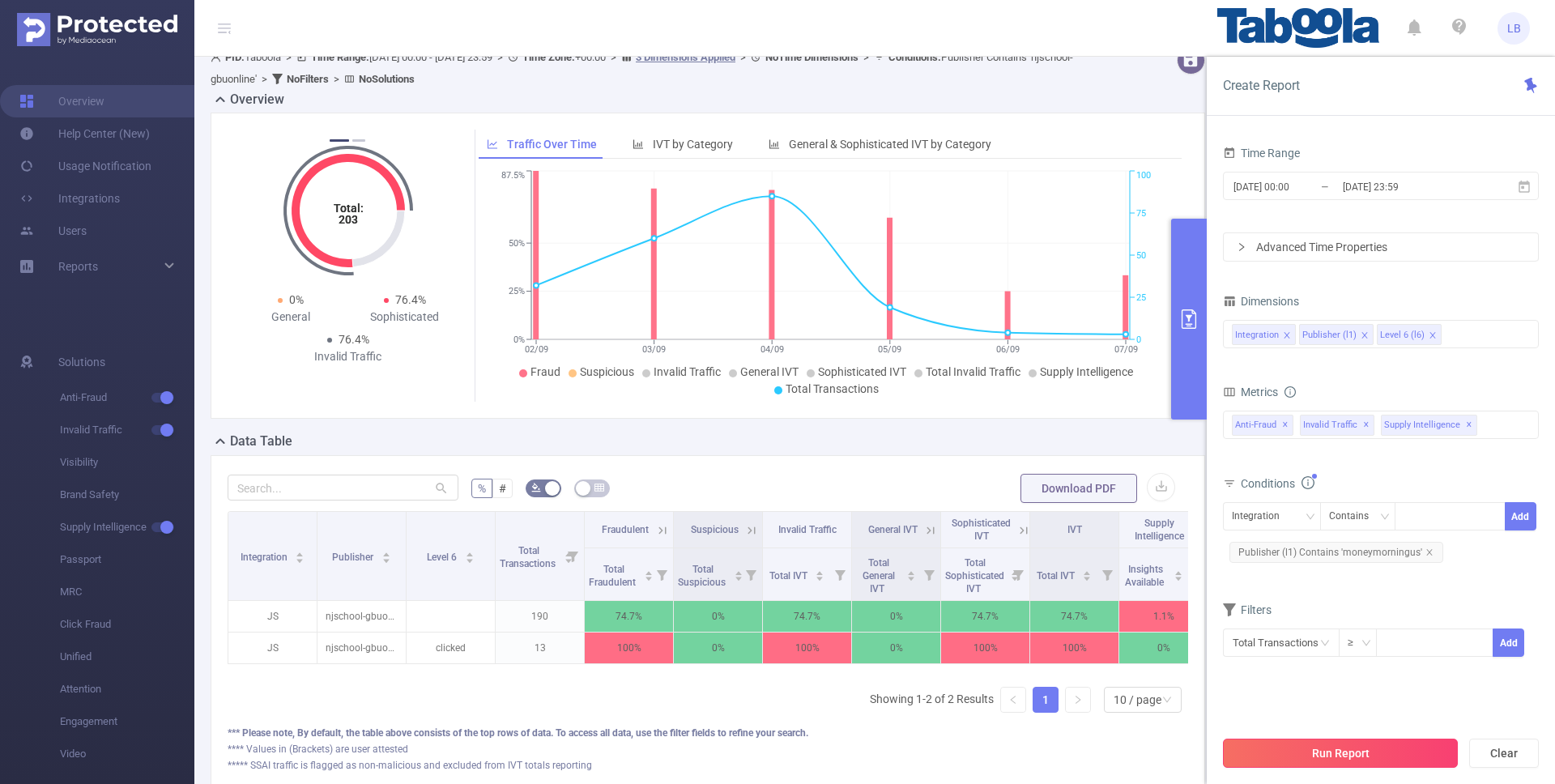
click at [1440, 754] on button "Run Report" at bounding box center [1341, 753] width 235 height 29
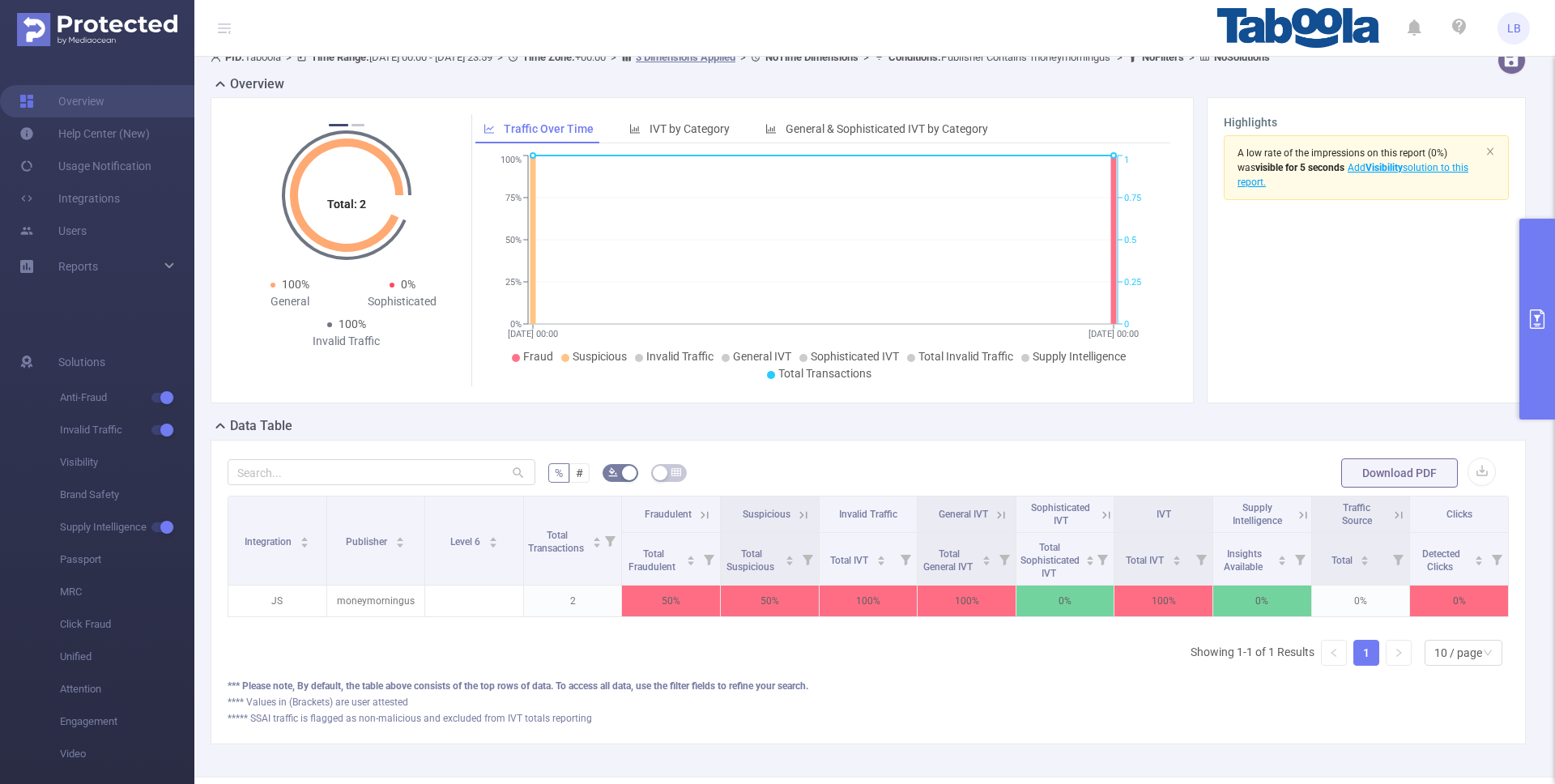
click at [1543, 283] on button "primary" at bounding box center [1538, 319] width 36 height 201
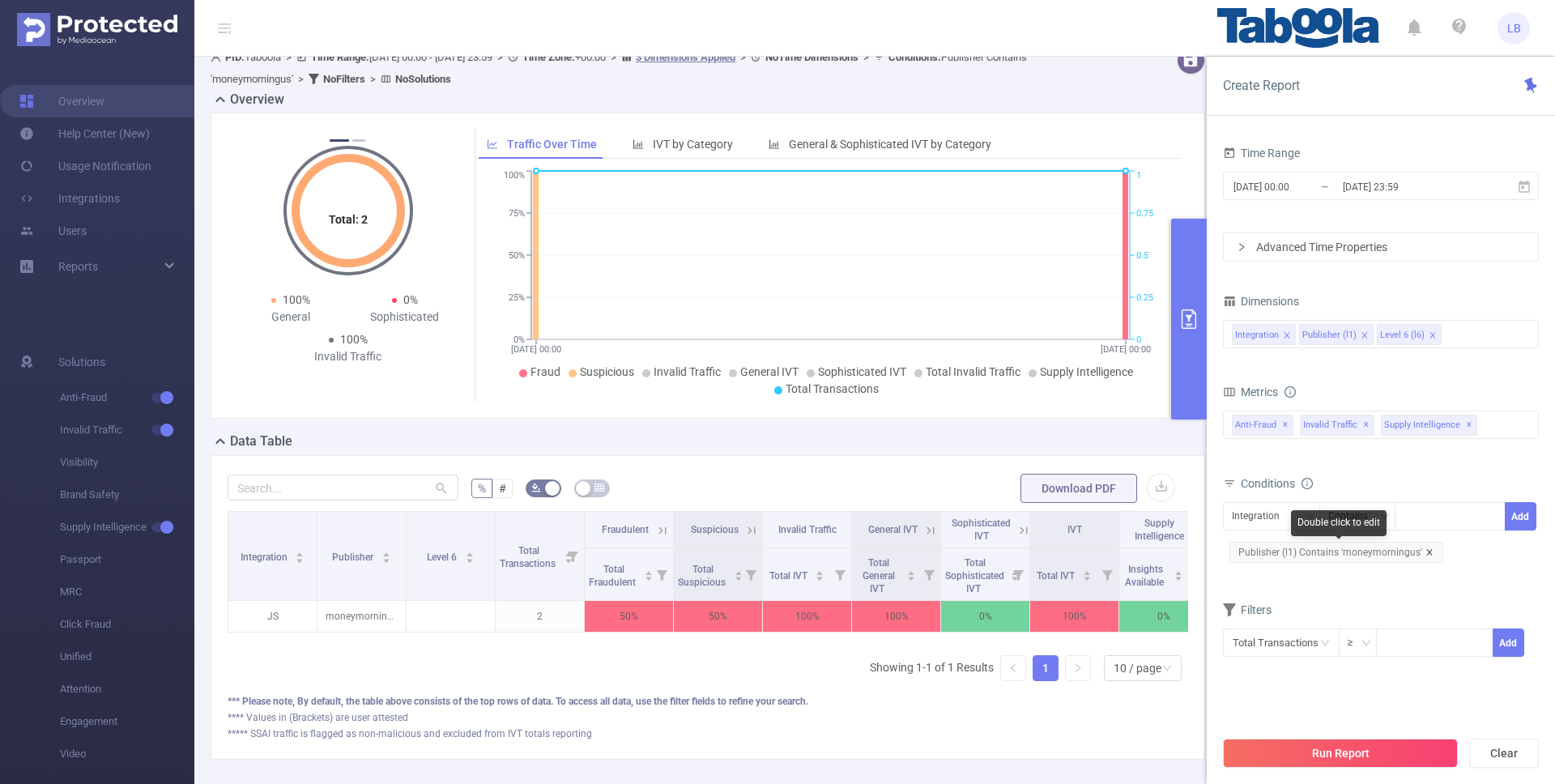
click at [1426, 552] on icon "icon: close" at bounding box center [1430, 552] width 9 height 9
drag, startPoint x: 1262, startPoint y: 511, endPoint x: 1292, endPoint y: 553, distance: 51.6
click at [1262, 511] on div "Integration" at bounding box center [1261, 517] width 59 height 27
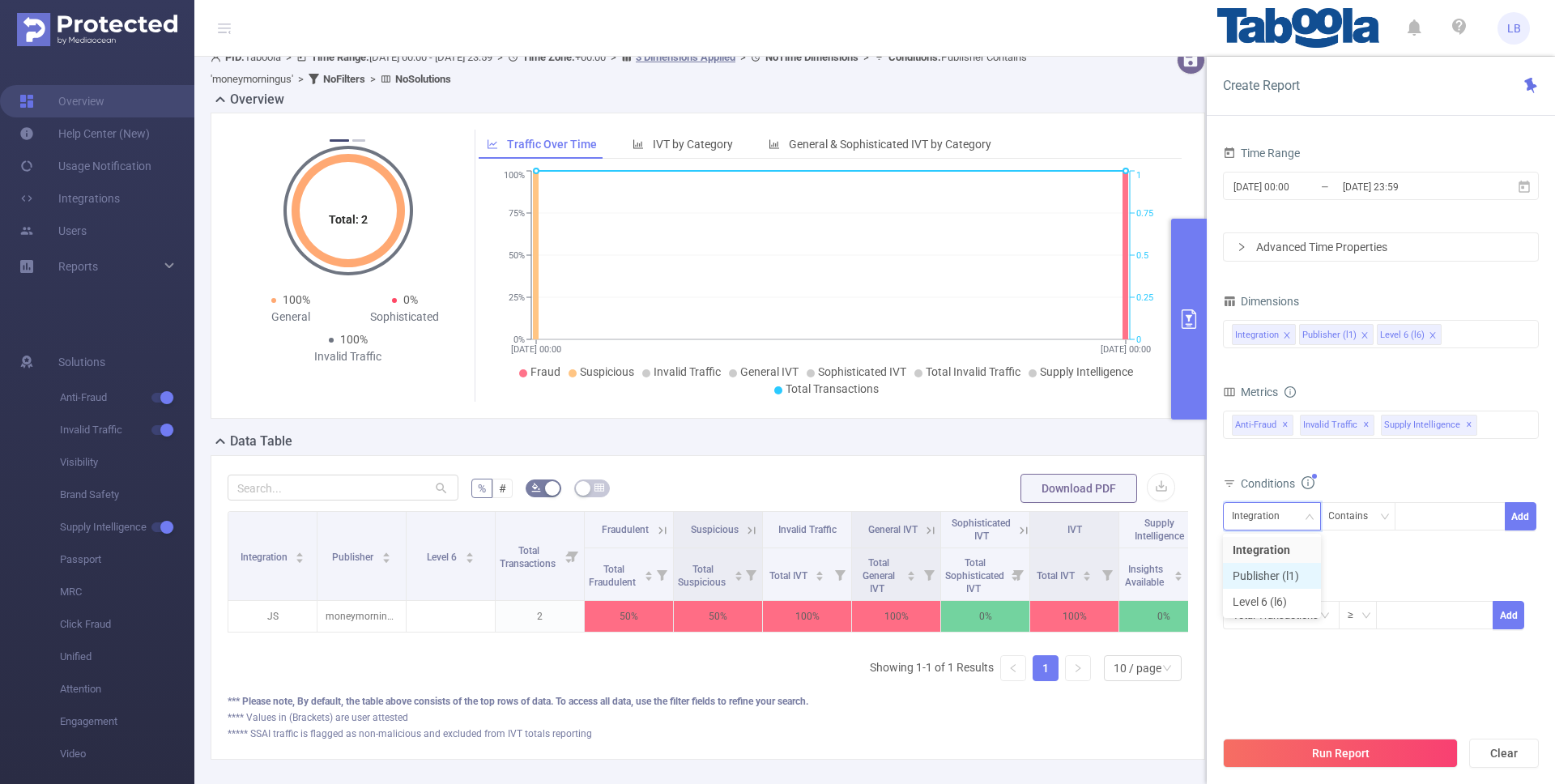
drag, startPoint x: 1290, startPoint y: 575, endPoint x: 1316, endPoint y: 564, distance: 28.2
click at [1290, 575] on li "Publisher (l1)" at bounding box center [1271, 575] width 98 height 26
click at [1421, 512] on div at bounding box center [1451, 517] width 93 height 27
paste input "siitmindia-omsaicentralpublicschool"
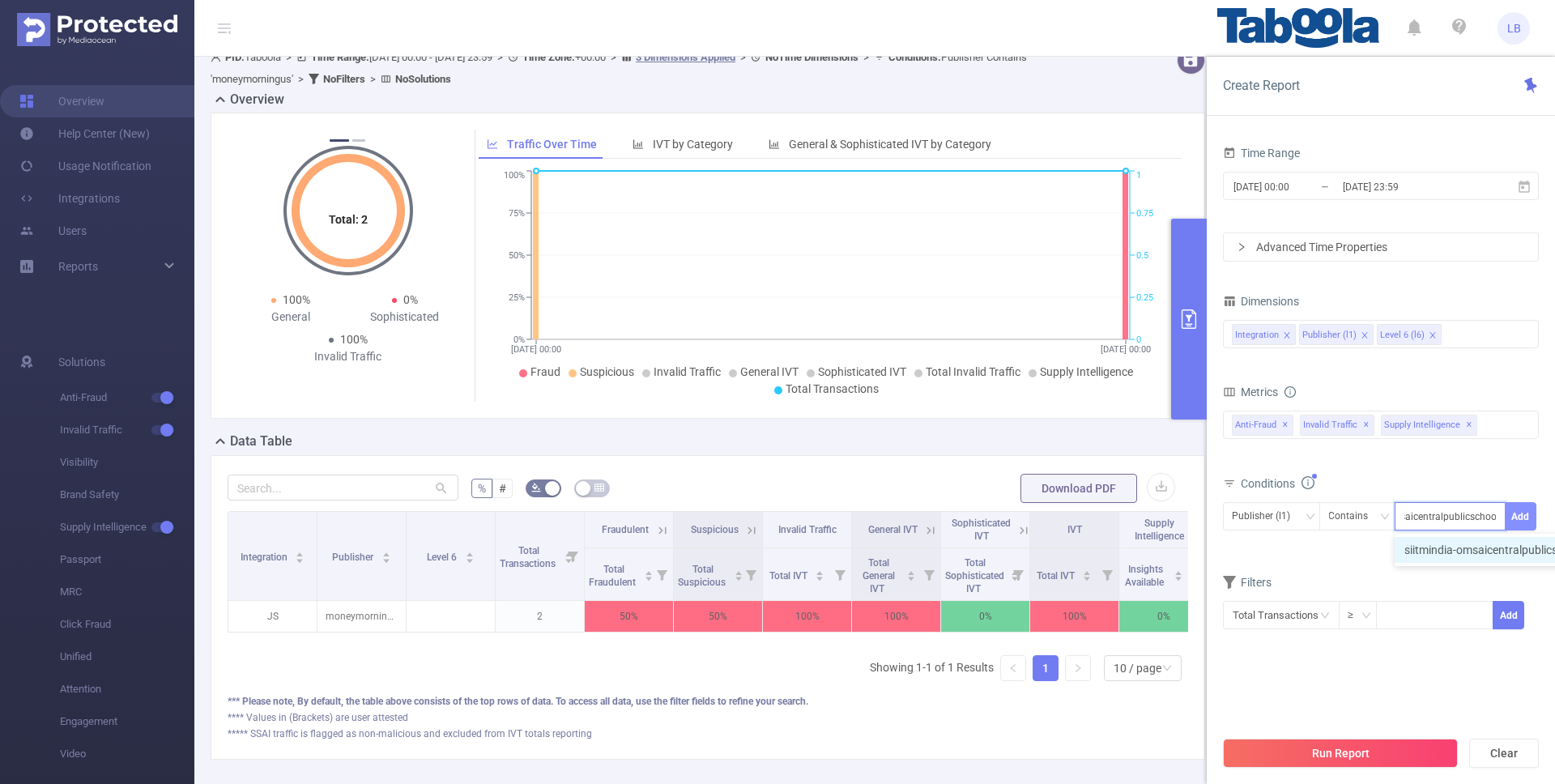
type input "siitmindia-omsaicentralpublicschool"
click at [1523, 520] on button "Add" at bounding box center [1520, 517] width 31 height 28
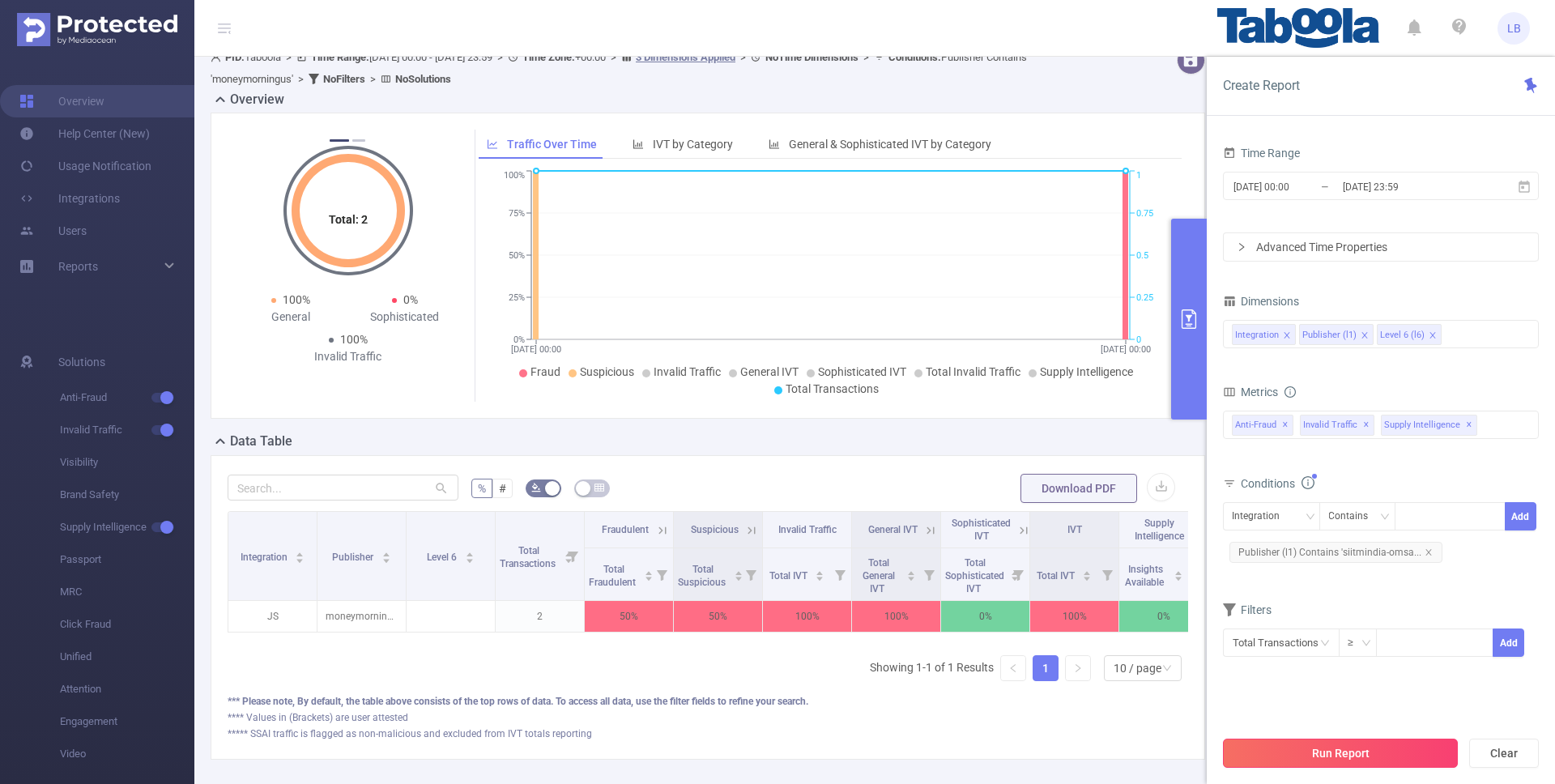
click at [1367, 745] on button "Run Report" at bounding box center [1341, 753] width 235 height 29
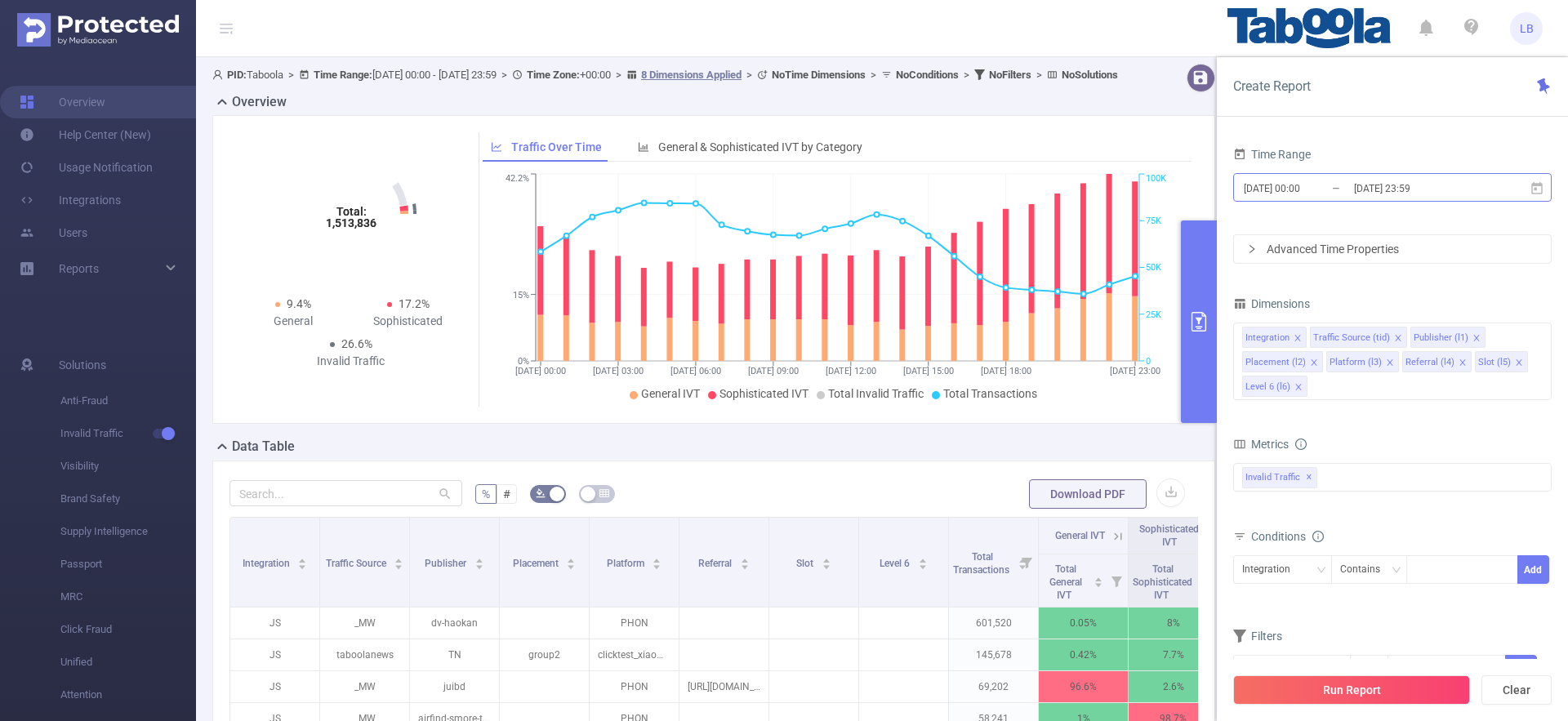
click at [1343, 195] on input "[DATE] 00:00" at bounding box center [1308, 187] width 132 height 22
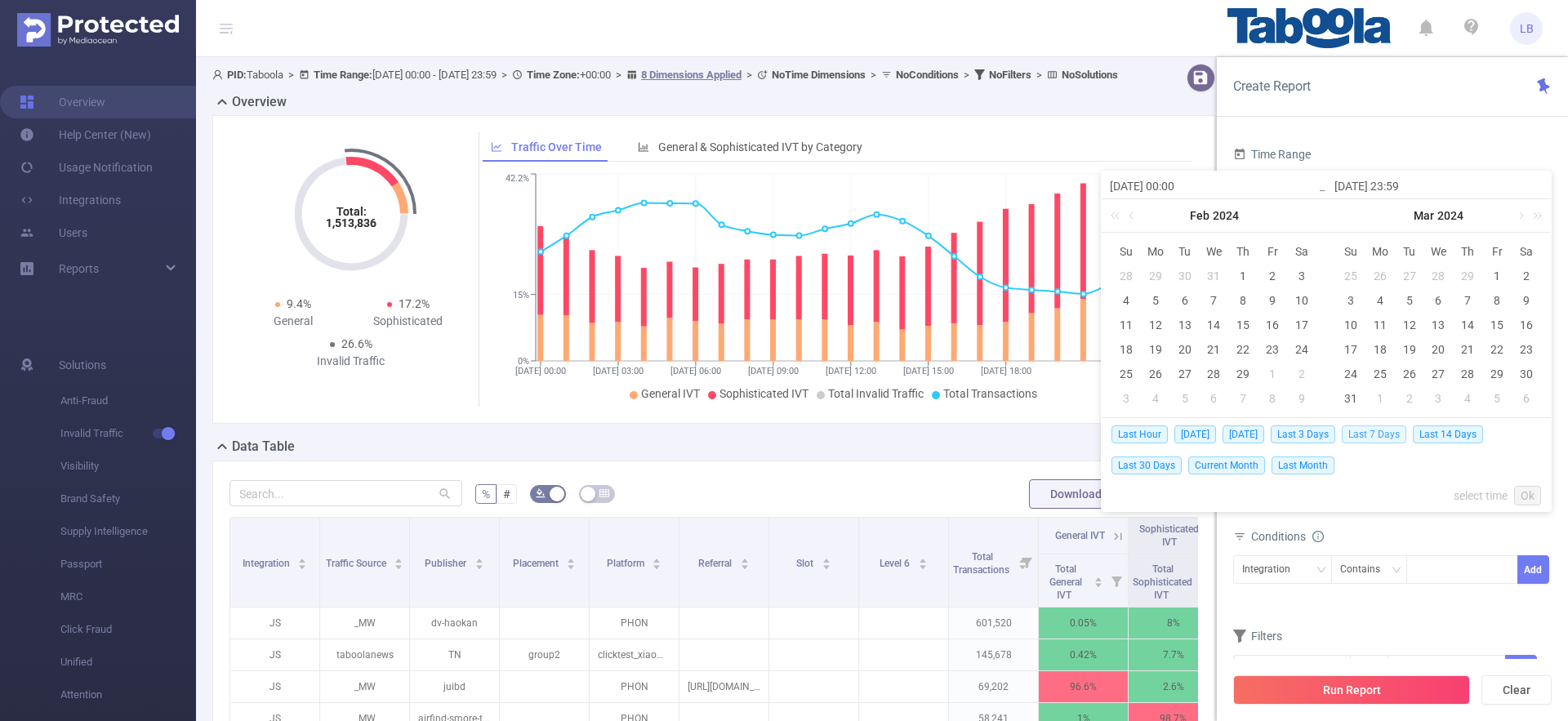
click at [1386, 432] on span "Last 7 Days" at bounding box center [1374, 434] width 64 height 18
type input "[DATE] 00:00"
type input "[DATE] 23:59"
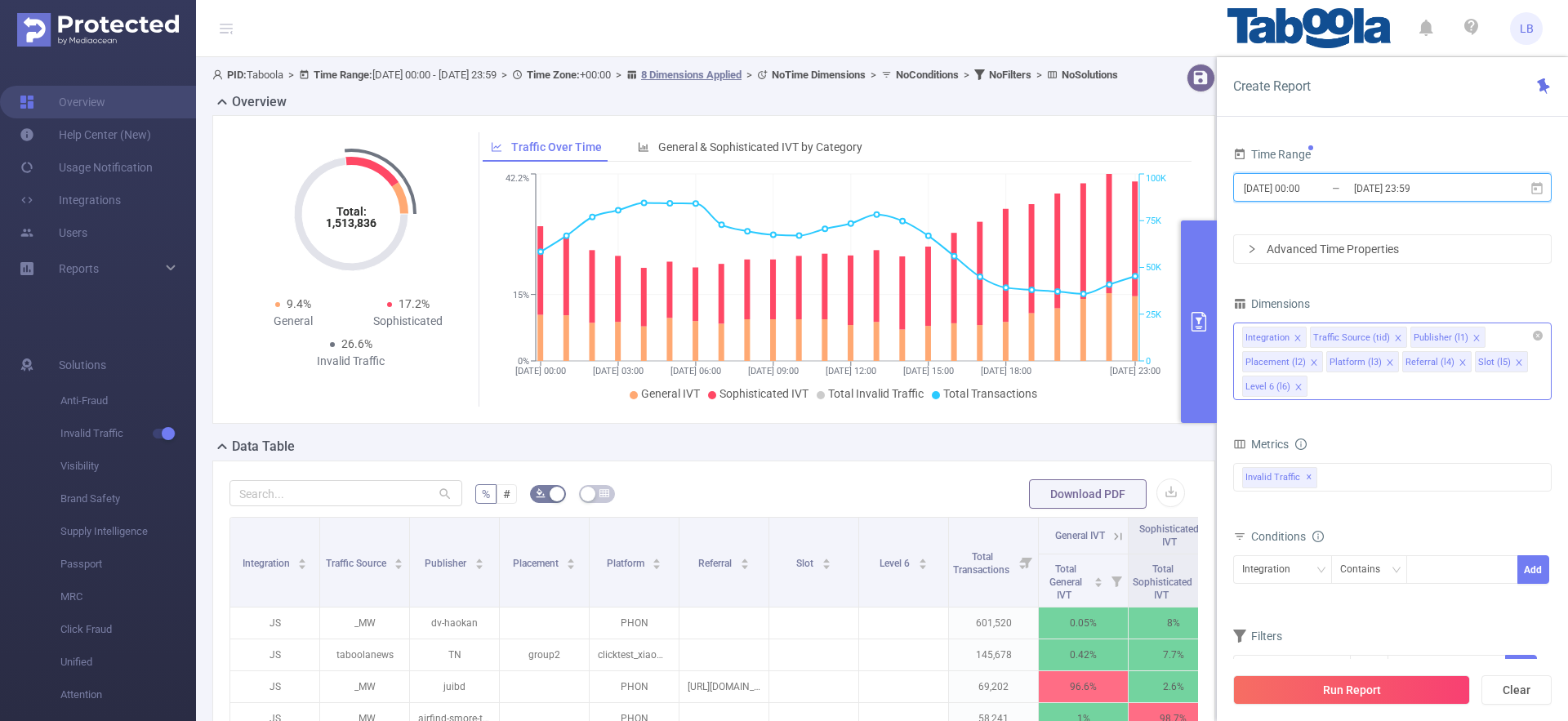
click at [1310, 360] on icon "icon: close" at bounding box center [1314, 362] width 9 height 9
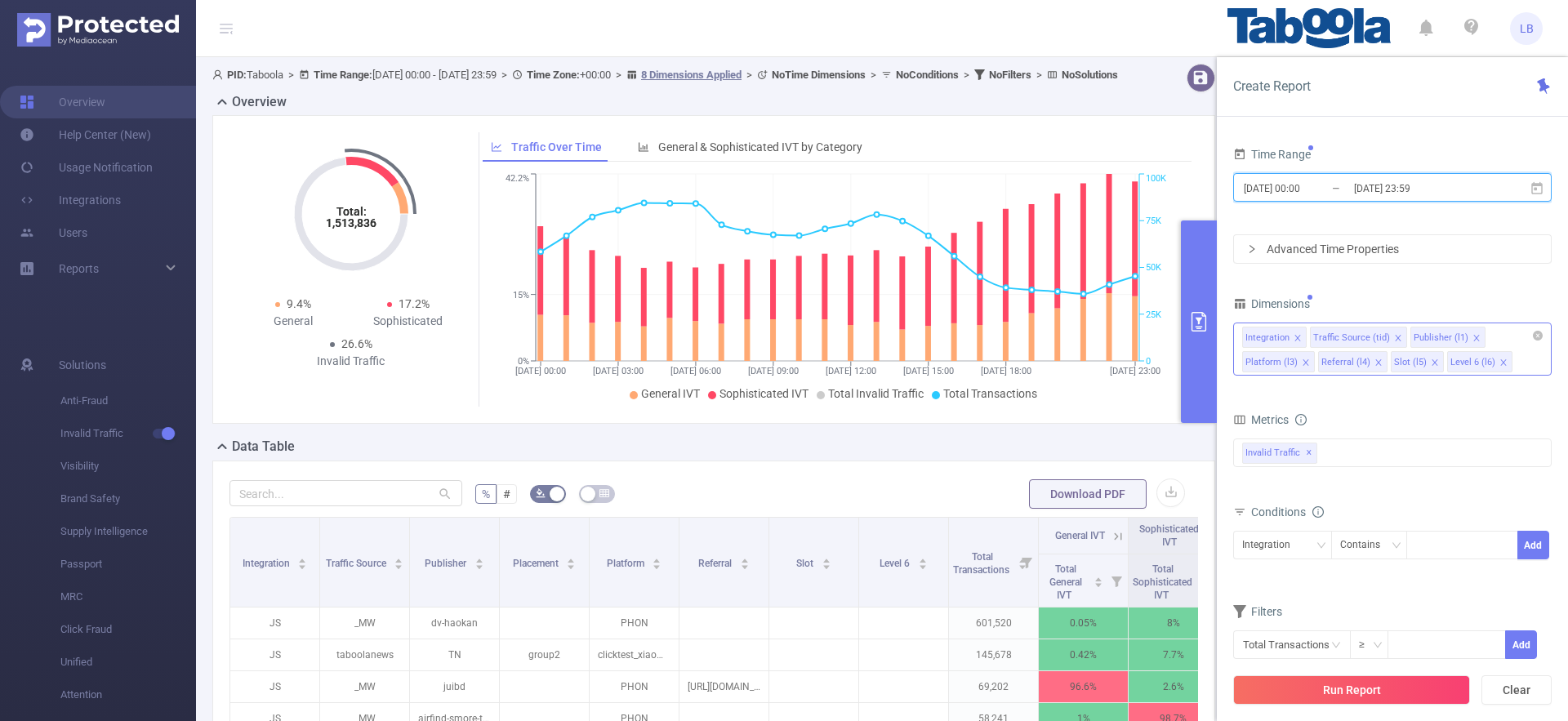
click at [1303, 360] on icon "icon: close" at bounding box center [1306, 362] width 6 height 6
click at [1398, 340] on icon "icon: close" at bounding box center [1398, 338] width 9 height 9
click at [1438, 339] on li "Referral (l4)" at bounding box center [1423, 338] width 70 height 21
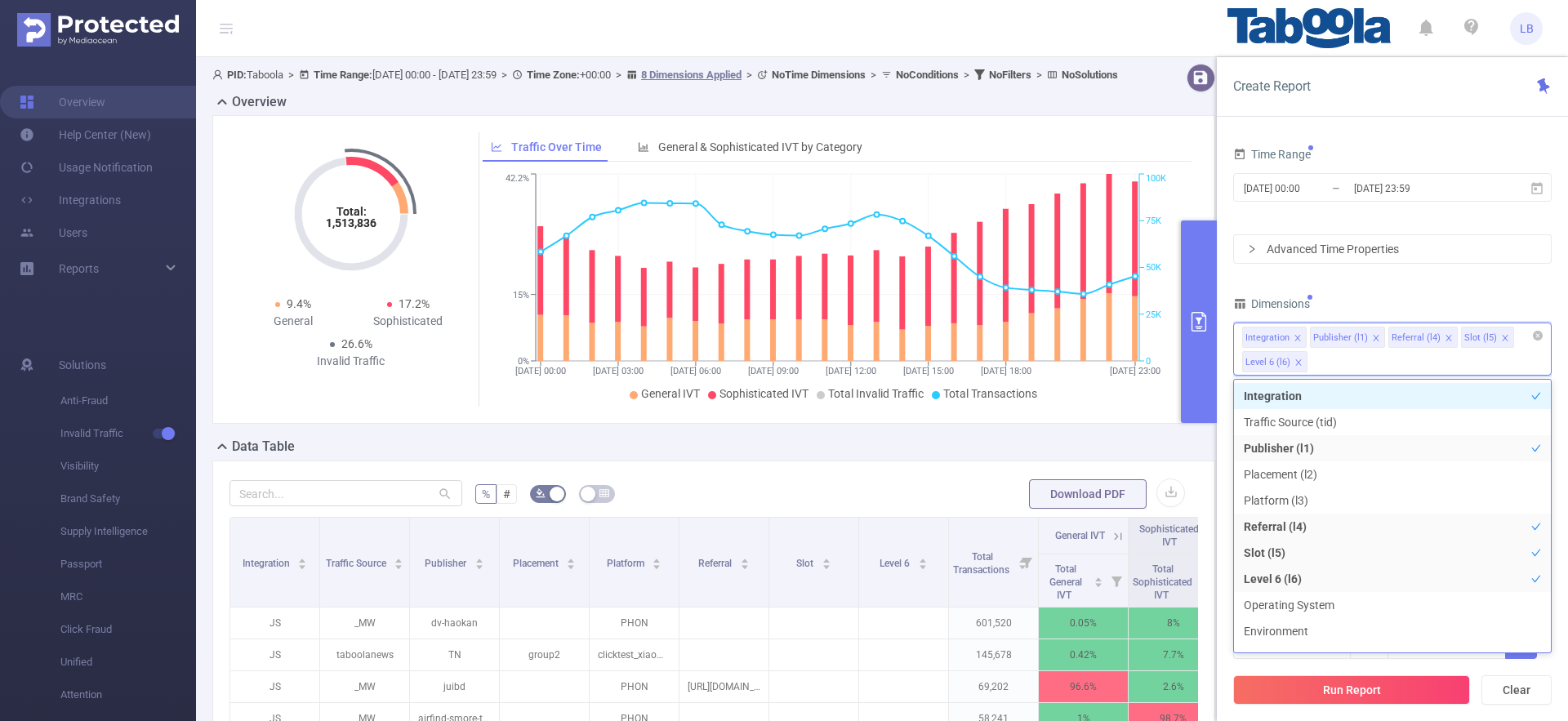
click at [1445, 337] on icon "icon: close" at bounding box center [1448, 338] width 9 height 9
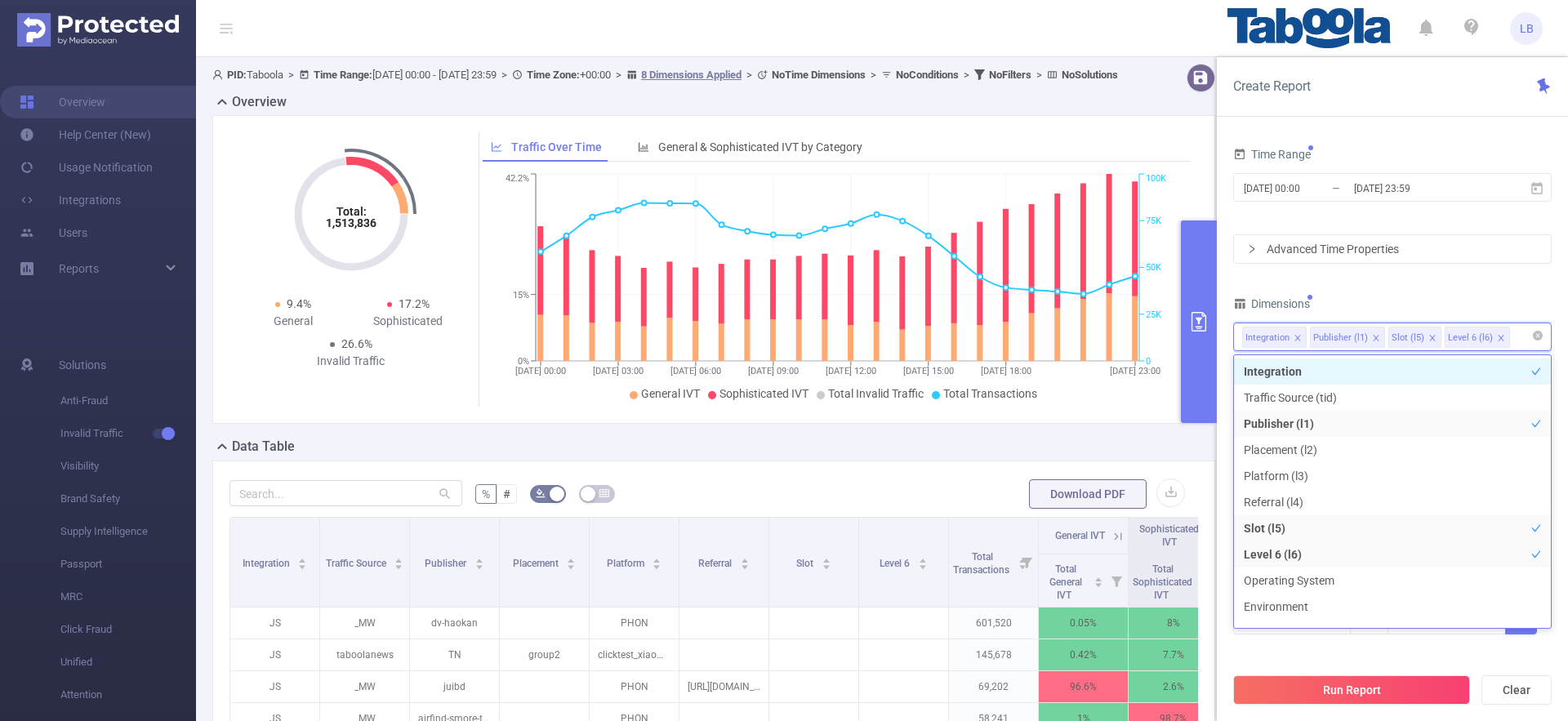
click at [1432, 338] on icon "icon: close" at bounding box center [1432, 338] width 9 height 9
click at [1367, 291] on div "Time Range [DATE] 00:00 _ [DATE] 23:59 Advanced Time Properties Dimensions Inte…" at bounding box center [1392, 400] width 318 height 513
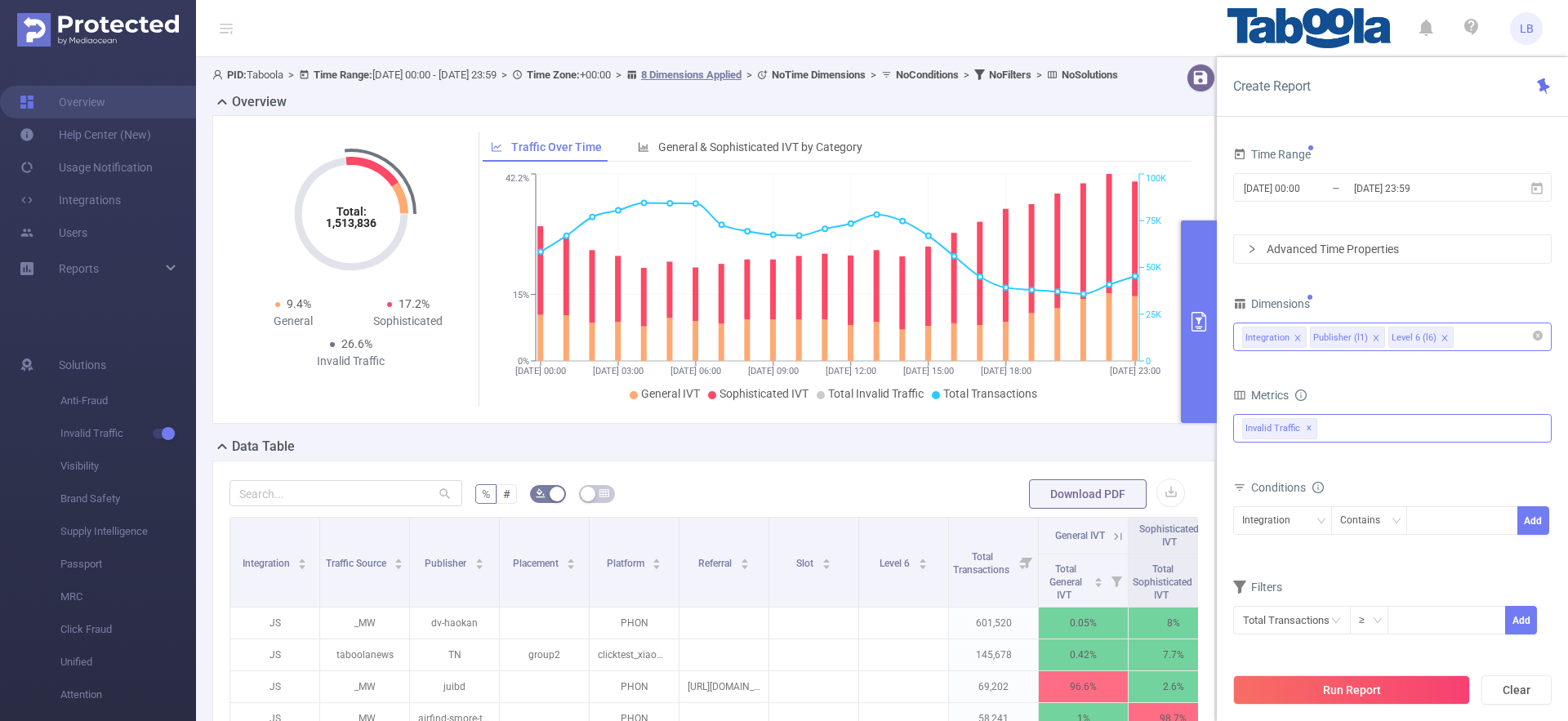
click at [1350, 429] on div "Invalid Traffic ✕" at bounding box center [1392, 428] width 318 height 29
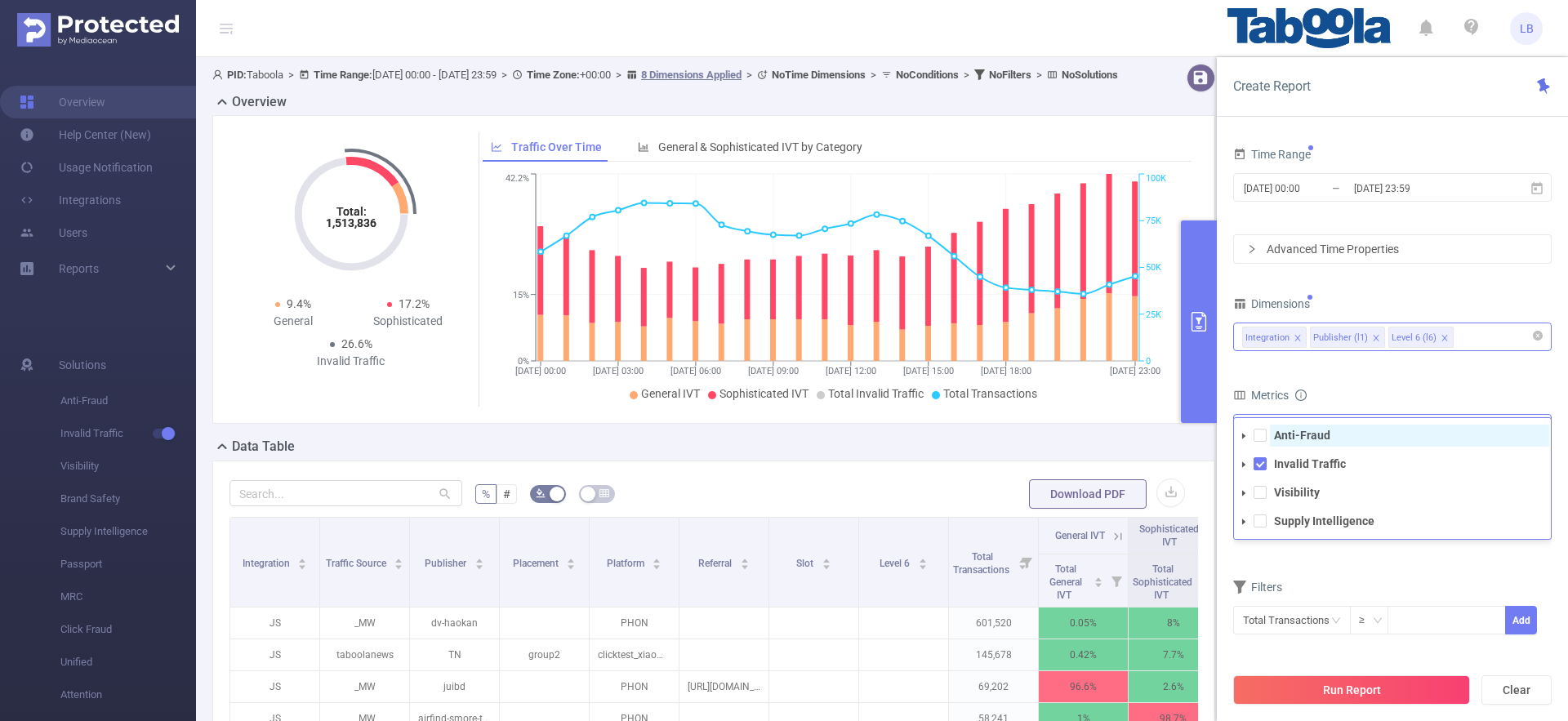
click at [1315, 435] on strong "Anti-Fraud" at bounding box center [1302, 436] width 56 height 13
click at [1377, 391] on div "Metrics" at bounding box center [1392, 398] width 318 height 27
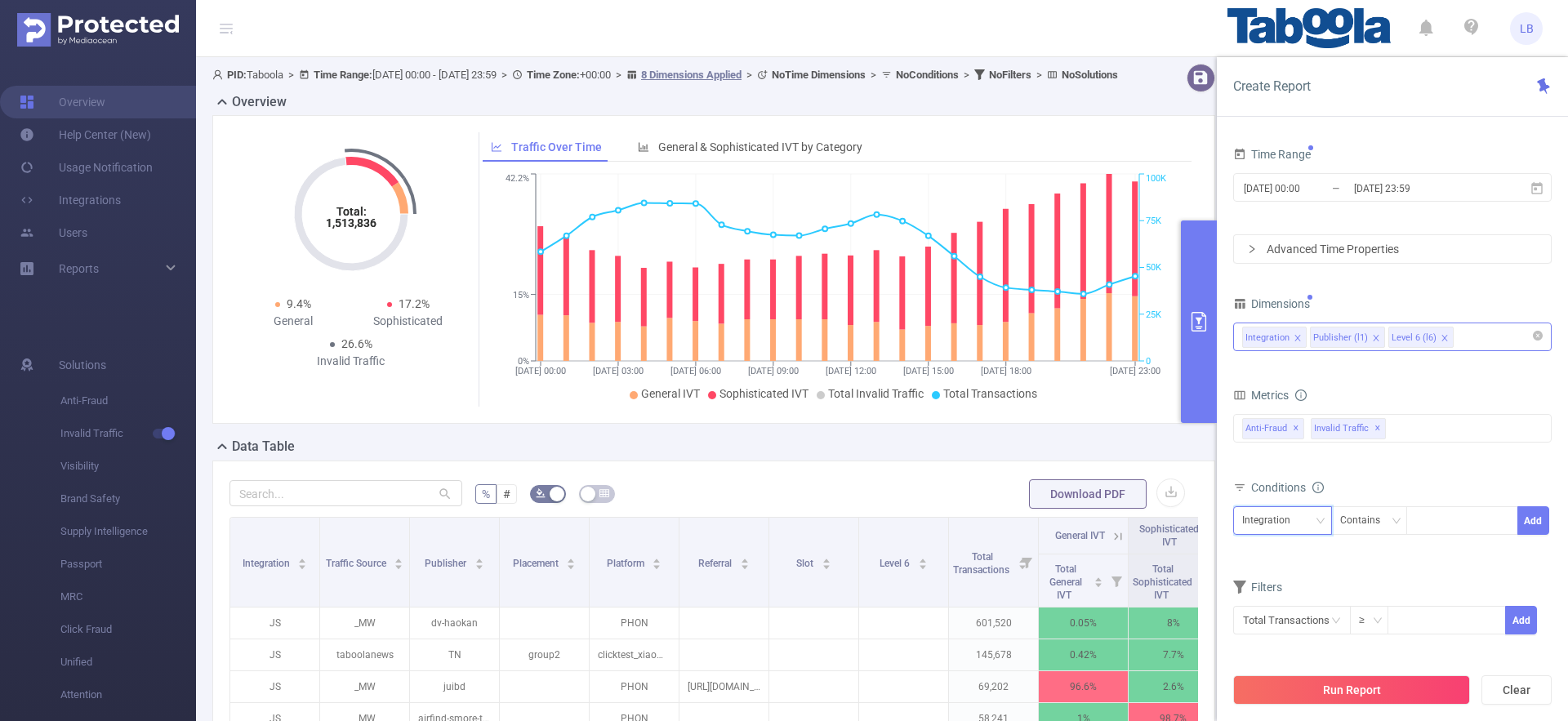
click at [1287, 520] on div "Integration" at bounding box center [1272, 521] width 59 height 27
click at [1324, 575] on li "Publisher (l1)" at bounding box center [1282, 580] width 98 height 26
click at [1450, 528] on div at bounding box center [1463, 521] width 94 height 27
paste input "njschool-gbuonline"
type input "njschool-gbuonline"
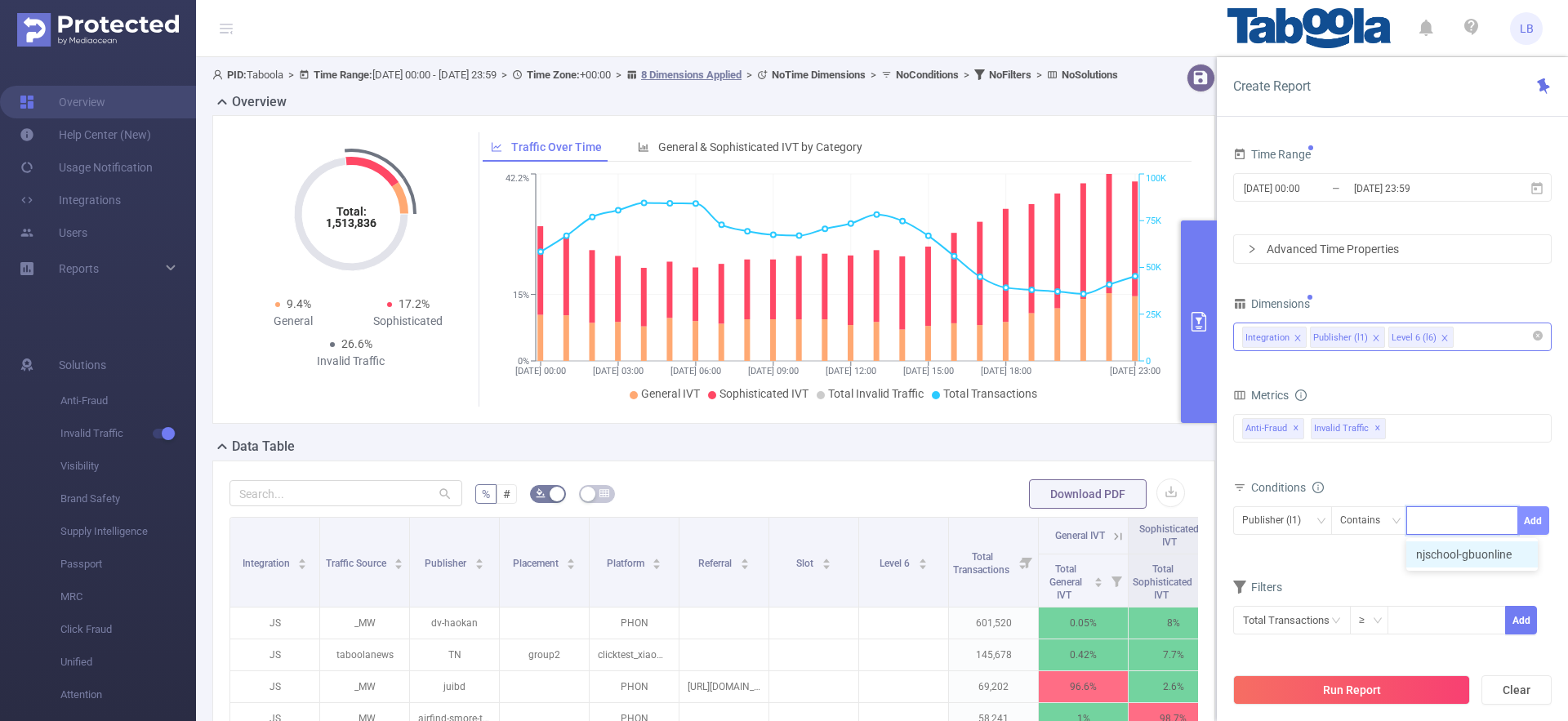
click at [1529, 521] on button "Add" at bounding box center [1533, 521] width 32 height 29
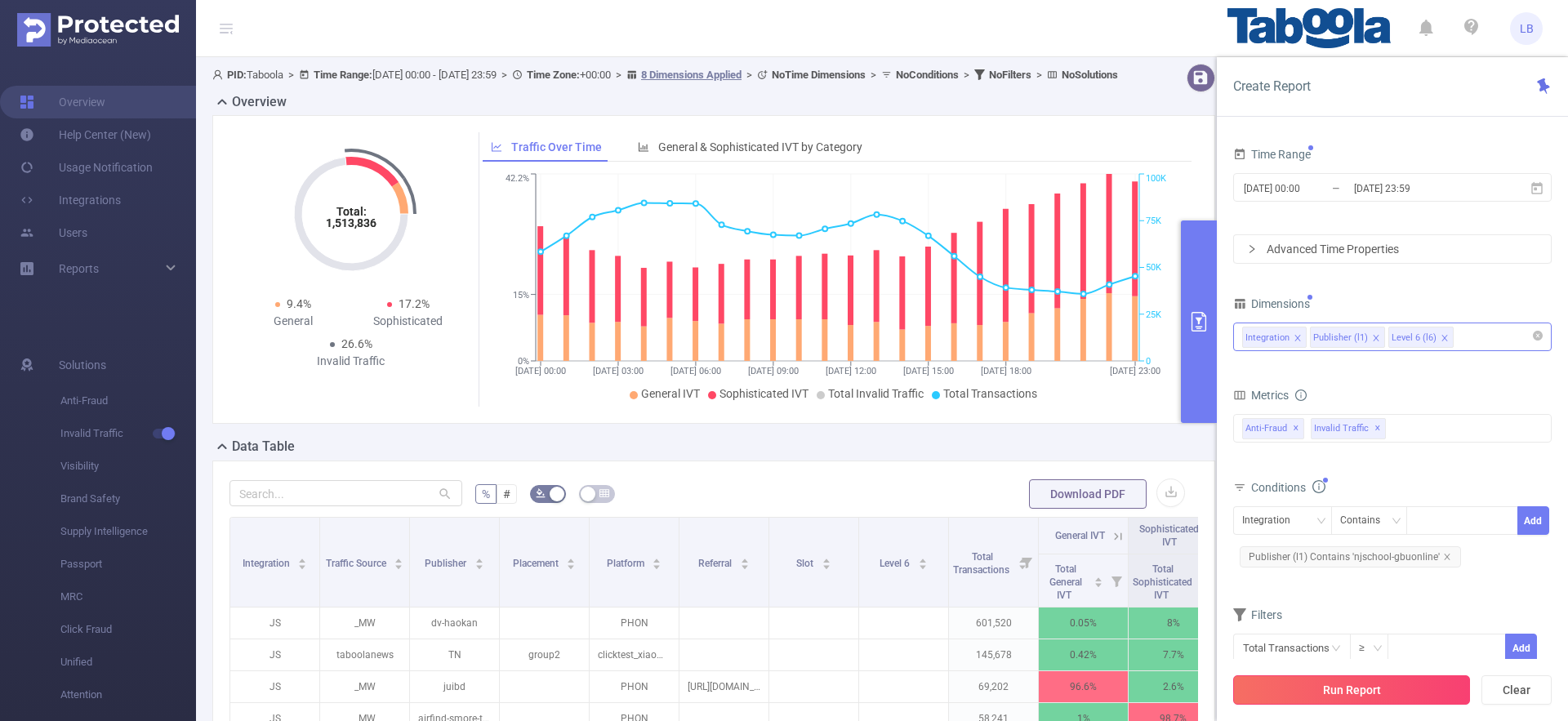
click at [1406, 691] on button "Run Report" at bounding box center [1352, 690] width 237 height 30
